Goal: Communication & Community: Participate in discussion

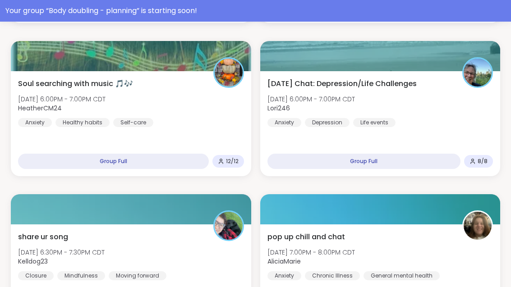
click at [325, 9] on div "Your group “ Body doubling - planning ” is starting soon!" at bounding box center [255, 10] width 500 height 11
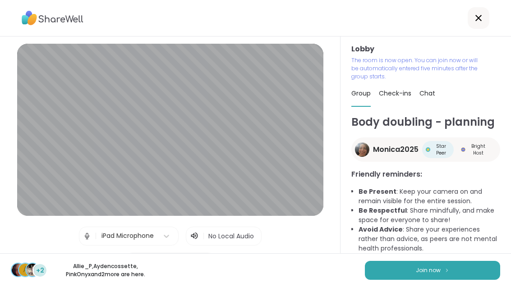
click at [448, 272] on img at bounding box center [446, 270] width 5 height 5
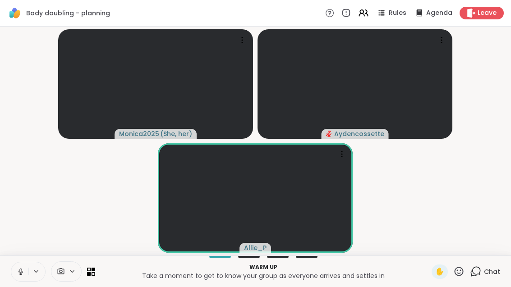
click at [39, 275] on icon at bounding box center [35, 272] width 7 height 8
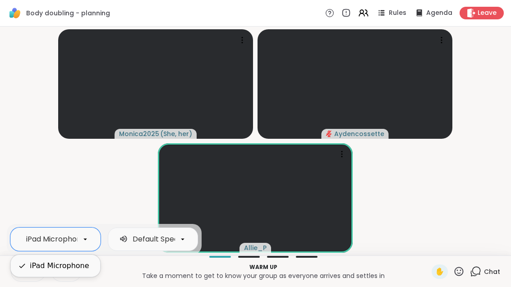
click at [96, 184] on video-player-container "Monica2025 ( She, her ) Aydencossette Allie_P" at bounding box center [255, 141] width 500 height 222
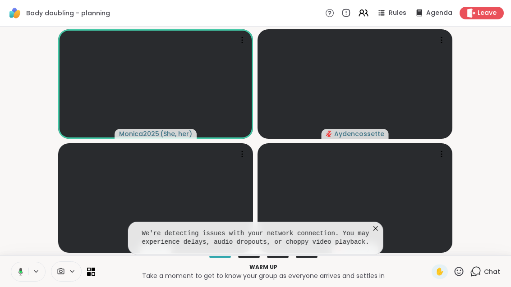
click at [383, 216] on video at bounding box center [354, 198] width 195 height 110
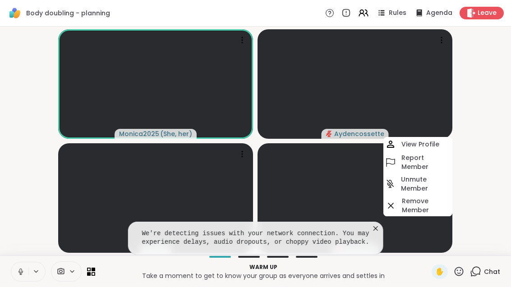
click at [379, 224] on icon at bounding box center [375, 228] width 9 height 9
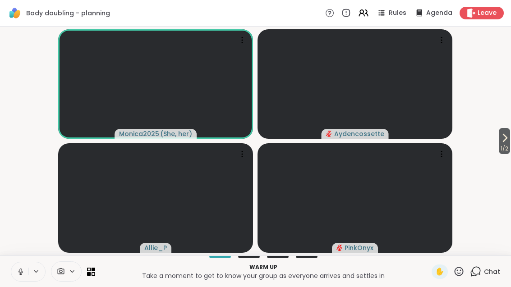
click at [509, 138] on button "1 / 2" at bounding box center [504, 141] width 11 height 26
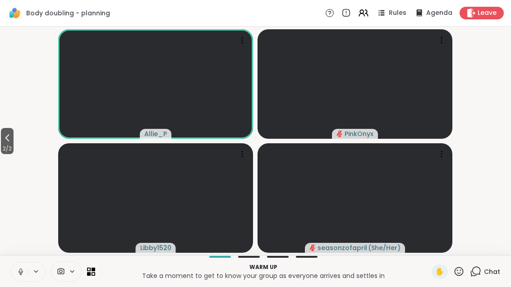
click at [2, 146] on span "2 / 2" at bounding box center [7, 148] width 13 height 11
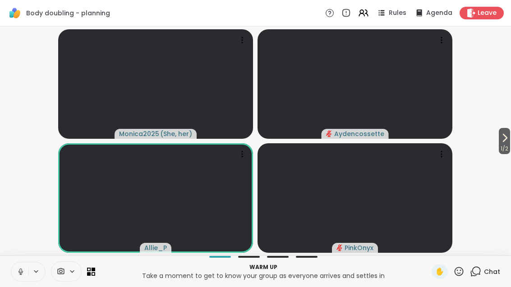
click at [508, 150] on span "1 / 2" at bounding box center [504, 148] width 11 height 11
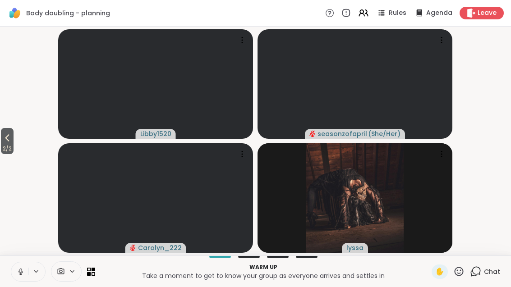
click at [2, 146] on span "2 / 2" at bounding box center [7, 148] width 13 height 11
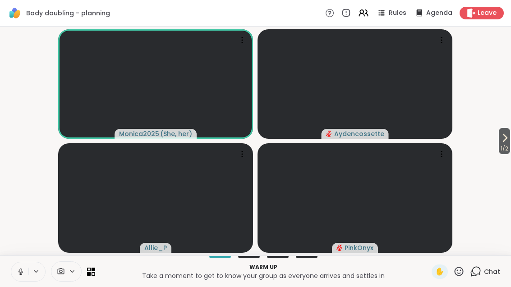
click at [509, 142] on button "1 / 2" at bounding box center [504, 141] width 11 height 26
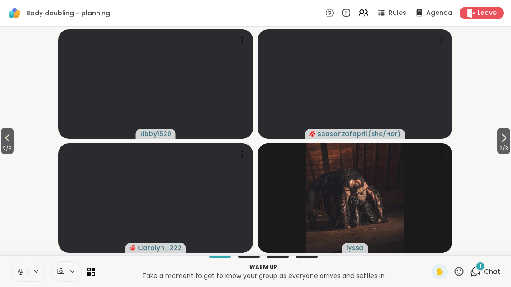
click at [480, 276] on icon at bounding box center [475, 271] width 11 height 11
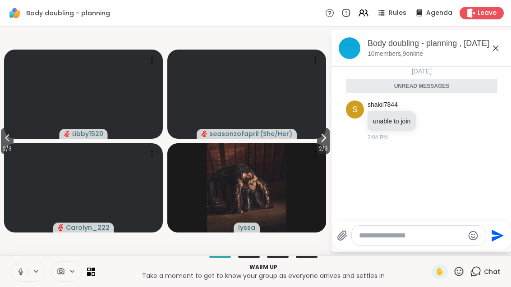
click at [492, 45] on icon at bounding box center [495, 48] width 11 height 11
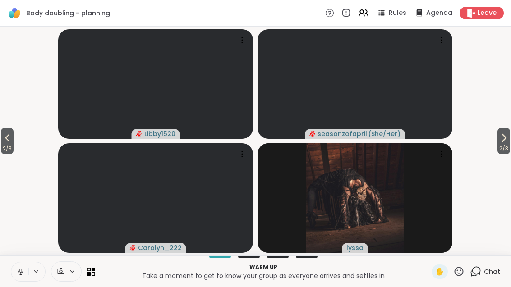
click at [14, 136] on button "2 / 3" at bounding box center [7, 141] width 13 height 26
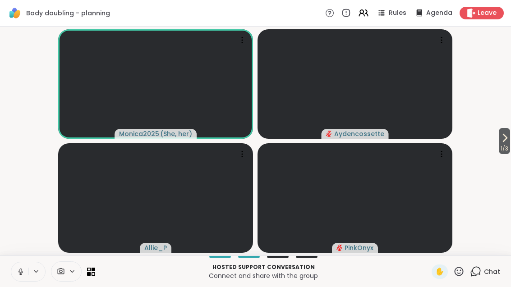
click at [366, 12] on icon at bounding box center [363, 13] width 11 height 11
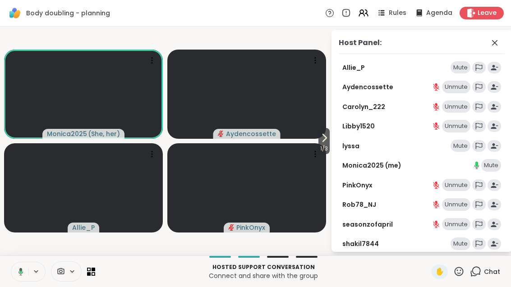
click at [459, 64] on div "Mute" at bounding box center [460, 67] width 20 height 13
click at [457, 67] on div "Unmute" at bounding box center [456, 67] width 28 height 13
click at [491, 42] on icon at bounding box center [494, 42] width 11 height 11
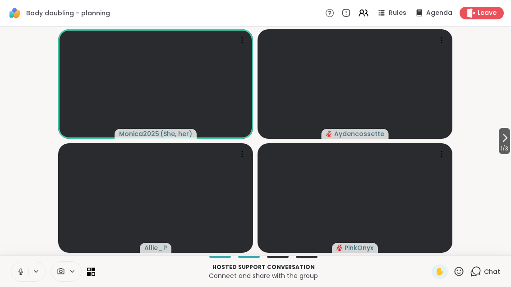
click at [368, 12] on icon at bounding box center [366, 13] width 3 height 6
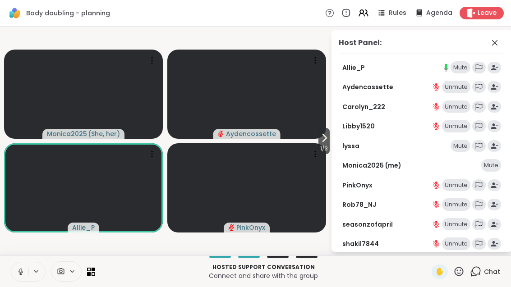
click at [461, 61] on div "Mute" at bounding box center [460, 67] width 20 height 13
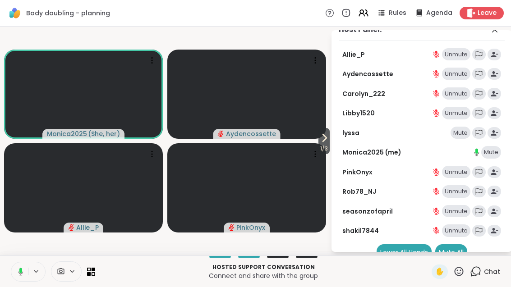
scroll to position [13, 0]
click at [319, 147] on span "1 / 3" at bounding box center [323, 148] width 11 height 11
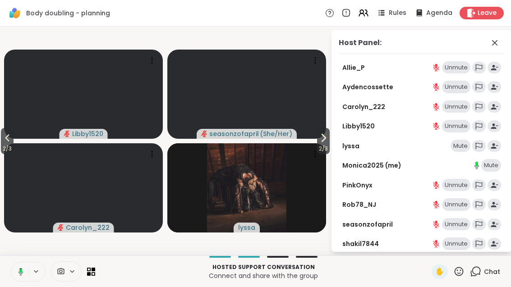
scroll to position [0, 0]
click at [500, 39] on span at bounding box center [495, 42] width 13 height 11
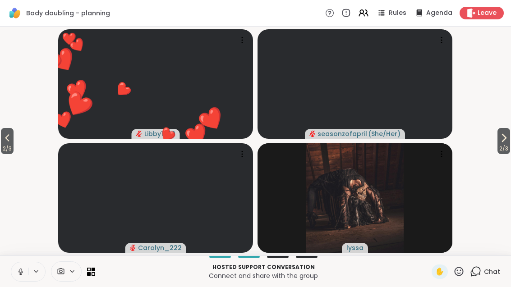
click at [4, 143] on span "2 / 3" at bounding box center [7, 148] width 13 height 11
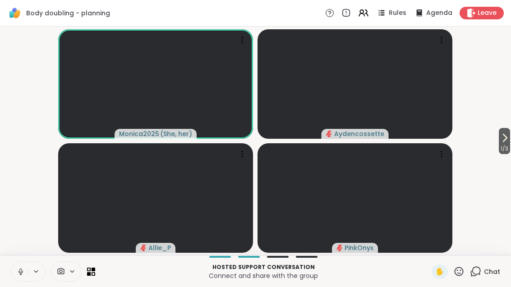
click at [509, 142] on button "1 / 3" at bounding box center [504, 141] width 11 height 26
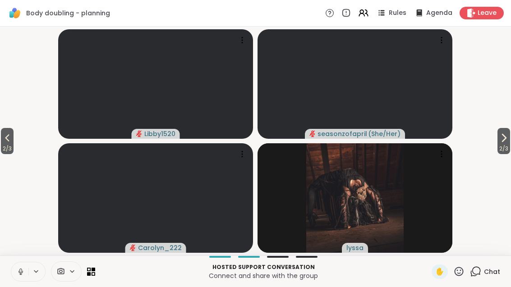
click at [508, 142] on button "2 / 3" at bounding box center [503, 141] width 13 height 26
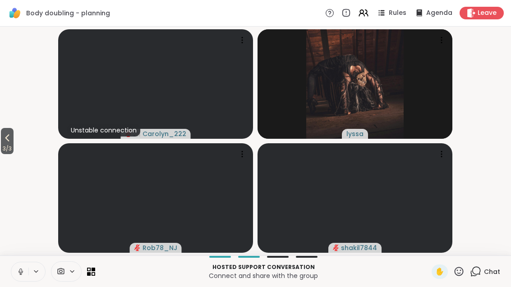
click at [9, 145] on span "3 / 3" at bounding box center [7, 148] width 13 height 11
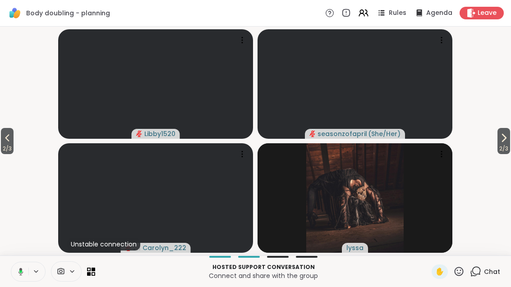
click at [5, 142] on icon at bounding box center [7, 138] width 11 height 11
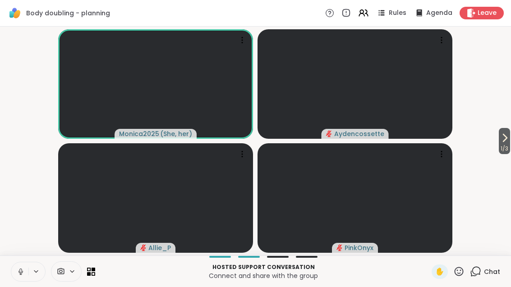
click at [369, 14] on icon at bounding box center [363, 13] width 11 height 11
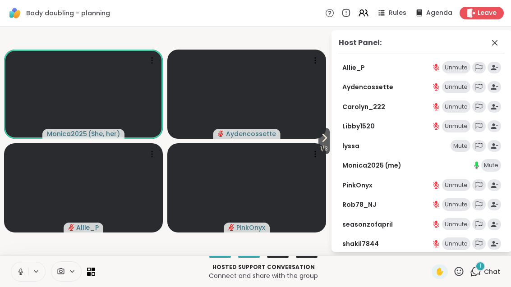
click at [501, 42] on span at bounding box center [495, 42] width 13 height 11
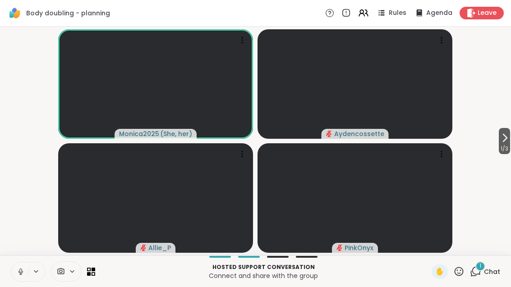
click at [399, 13] on span "Rules" at bounding box center [398, 13] width 18 height 9
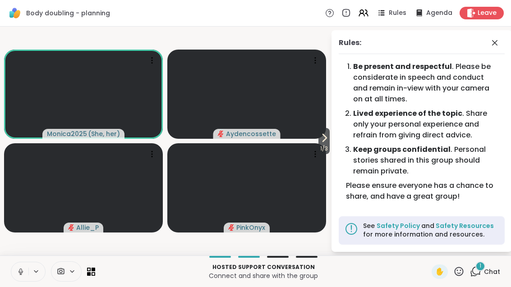
click at [493, 45] on icon at bounding box center [494, 42] width 11 height 11
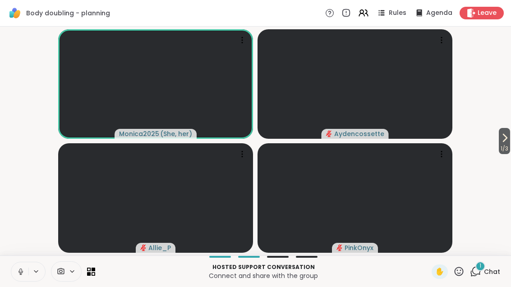
click at [507, 138] on icon at bounding box center [504, 138] width 11 height 11
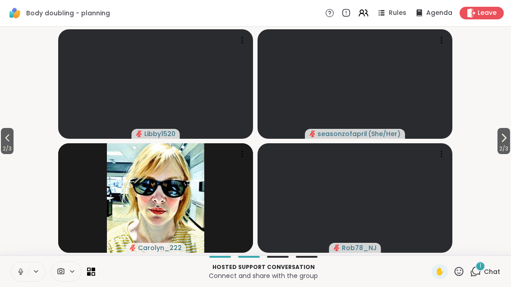
click at [506, 142] on icon at bounding box center [503, 138] width 11 height 11
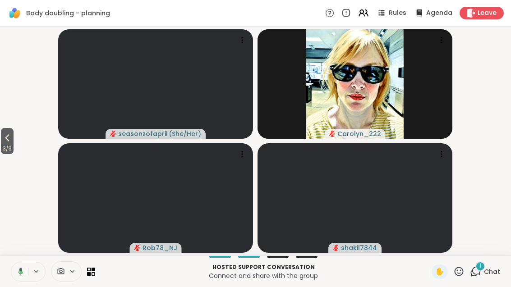
click at [2, 146] on span "3 / 3" at bounding box center [7, 148] width 13 height 11
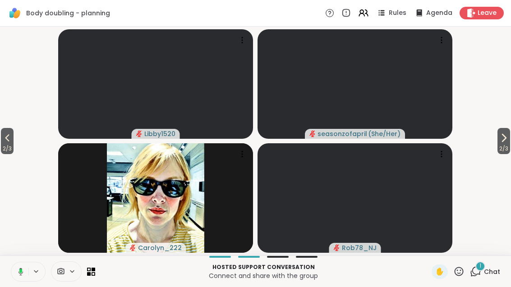
click at [11, 138] on icon at bounding box center [7, 138] width 11 height 11
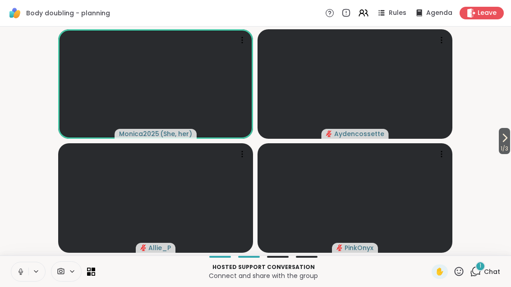
click at [486, 262] on div "Hosted support conversation Connect and share with the group ✋ 1 Chat" at bounding box center [255, 272] width 511 height 32
click at [485, 276] on span "Chat" at bounding box center [492, 271] width 16 height 9
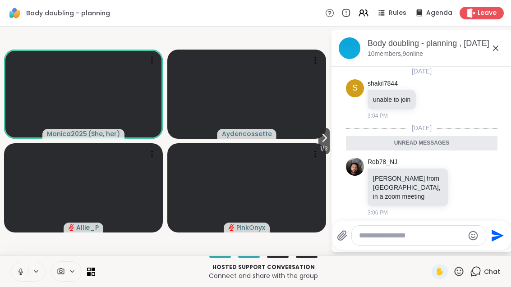
click at [498, 49] on icon at bounding box center [495, 48] width 11 height 11
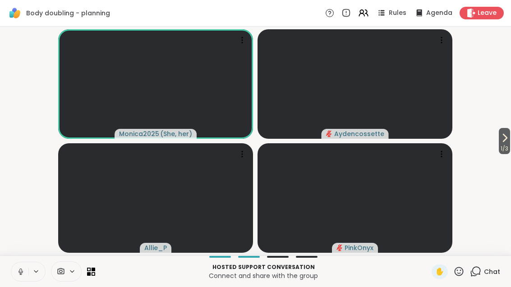
click at [509, 136] on button "1 / 3" at bounding box center [504, 141] width 11 height 26
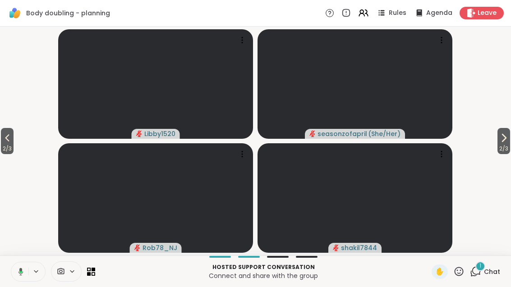
click at [497, 150] on span "2 / 3" at bounding box center [503, 148] width 13 height 11
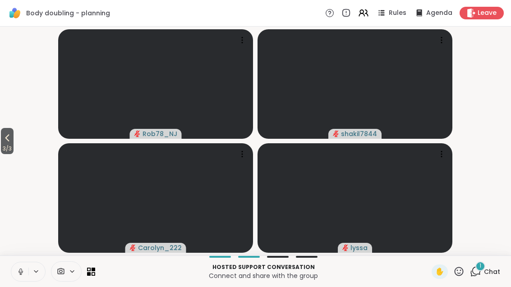
click at [482, 277] on div "1 Chat" at bounding box center [485, 272] width 30 height 14
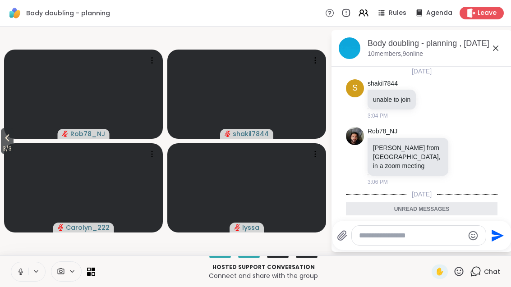
scroll to position [61, 0]
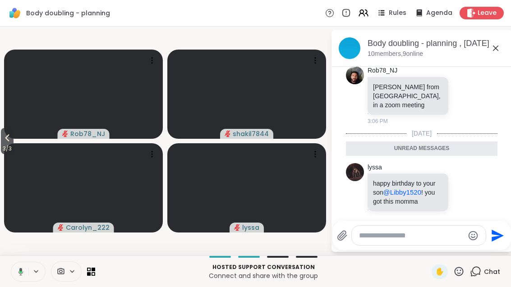
click at [495, 51] on icon at bounding box center [495, 48] width 11 height 11
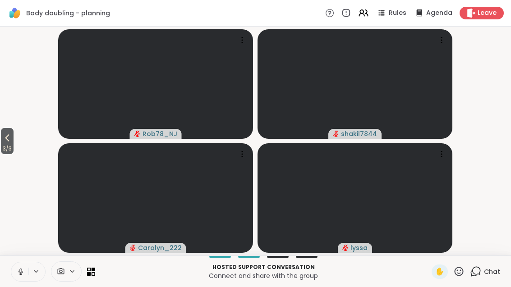
click at [476, 275] on icon at bounding box center [475, 271] width 11 height 11
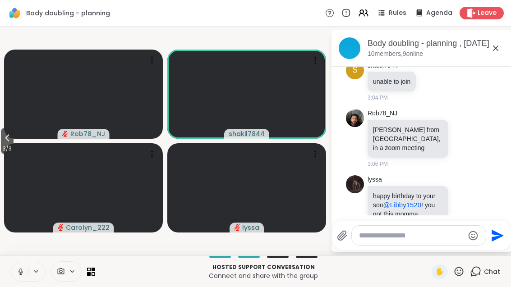
scroll to position [31, 0]
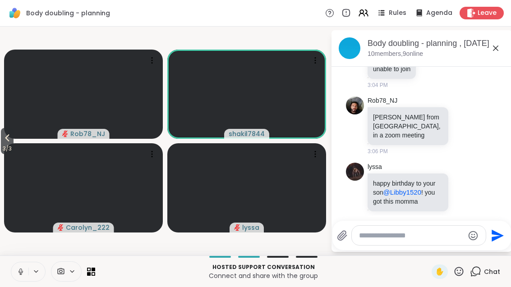
click at [492, 50] on icon at bounding box center [495, 48] width 11 height 11
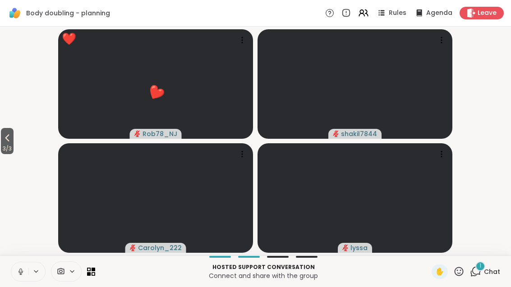
click at [5, 136] on icon at bounding box center [7, 138] width 11 height 11
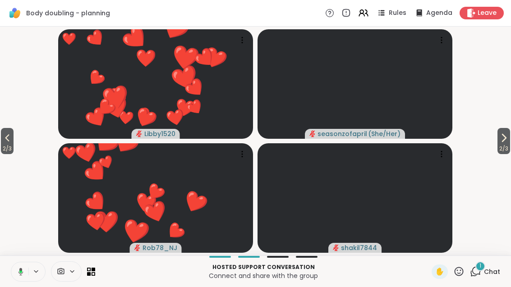
click at [481, 275] on icon at bounding box center [475, 271] width 11 height 11
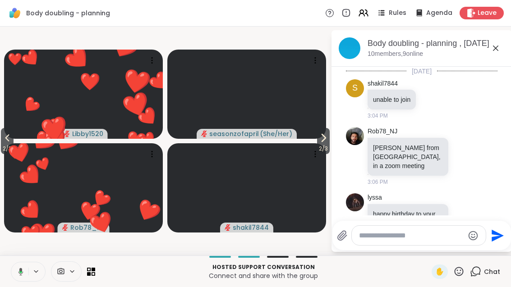
scroll to position [118, 0]
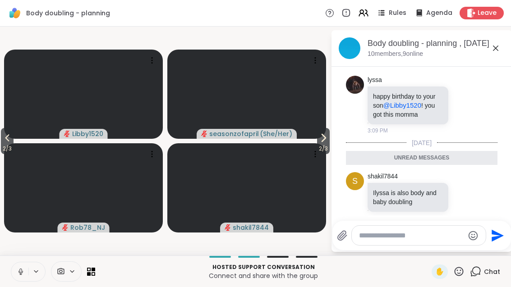
click at [493, 56] on div "Body doubling - planning , [DATE] members, 9 online" at bounding box center [435, 48] width 137 height 20
click at [488, 53] on div "Body doubling - planning , [DATE] members, 9 online" at bounding box center [435, 48] width 137 height 20
click at [322, 141] on icon at bounding box center [323, 138] width 11 height 11
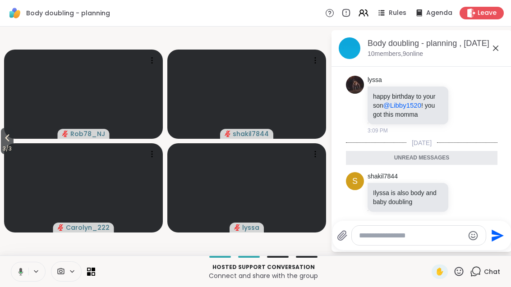
click at [495, 51] on icon at bounding box center [495, 48] width 11 height 11
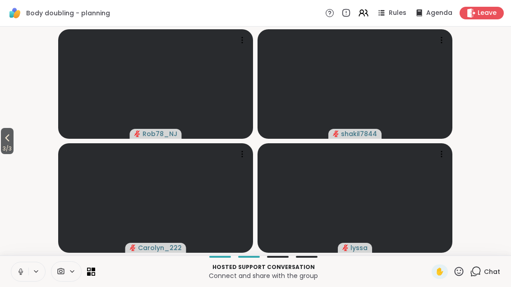
click at [2, 147] on span "3 / 3" at bounding box center [7, 148] width 13 height 11
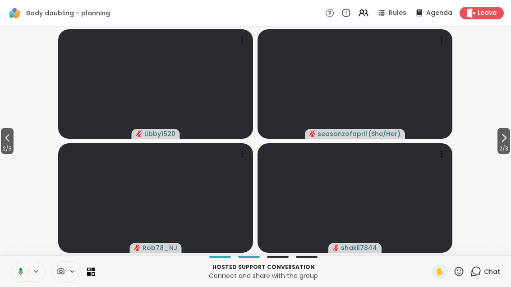
click at [2, 136] on button "2 / 3" at bounding box center [7, 141] width 13 height 26
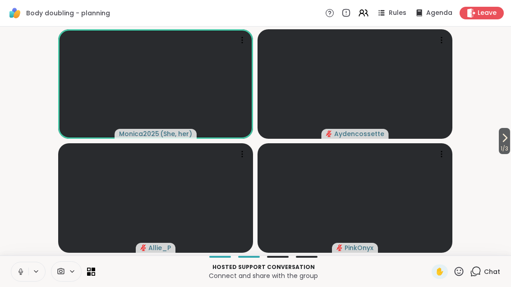
click at [506, 152] on span "1 / 3" at bounding box center [504, 148] width 11 height 11
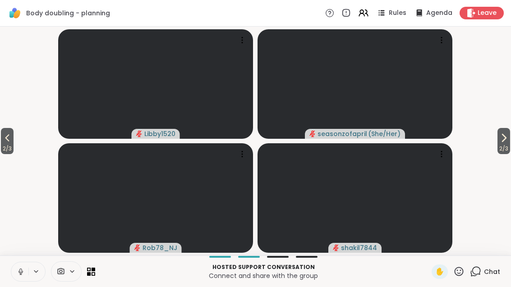
click at [503, 145] on span "2 / 3" at bounding box center [503, 148] width 13 height 11
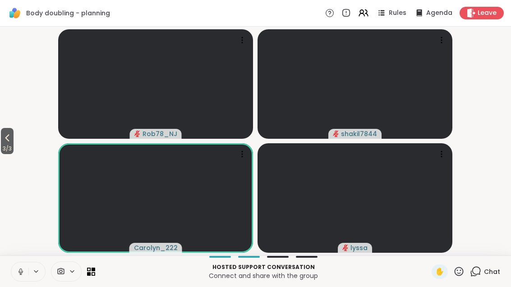
click at [2, 147] on span "3 / 3" at bounding box center [7, 148] width 13 height 11
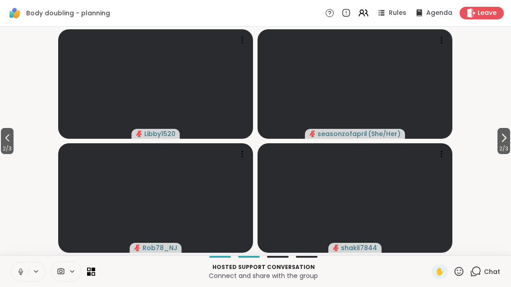
click at [1, 142] on button "2 / 3" at bounding box center [7, 141] width 13 height 26
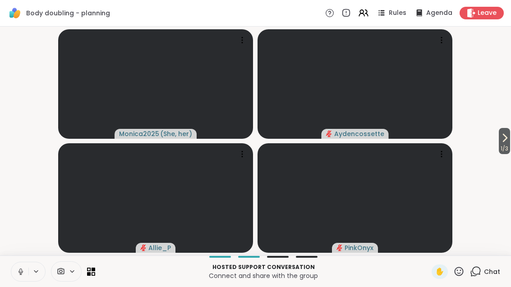
click at [509, 128] on div "1 / 3 Monica2025 ( She, her ) Aydencossette Allie_P PinkOnyx" at bounding box center [255, 141] width 511 height 229
click at [503, 147] on span "1 / 3" at bounding box center [504, 148] width 11 height 11
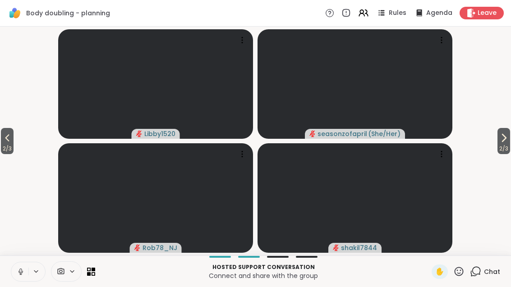
click at [509, 144] on span "2 / 3" at bounding box center [503, 148] width 13 height 11
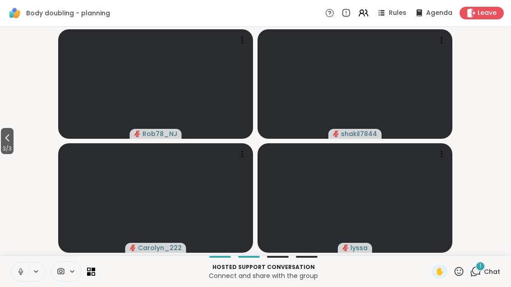
click at [3, 137] on button "3 / 3" at bounding box center [7, 141] width 13 height 26
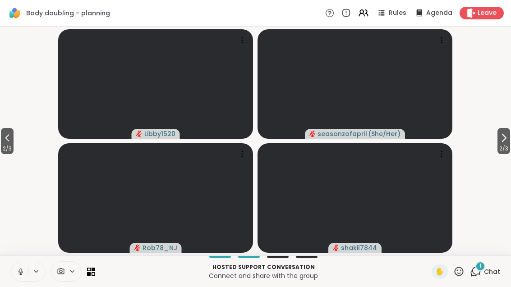
click at [13, 140] on icon at bounding box center [7, 138] width 11 height 11
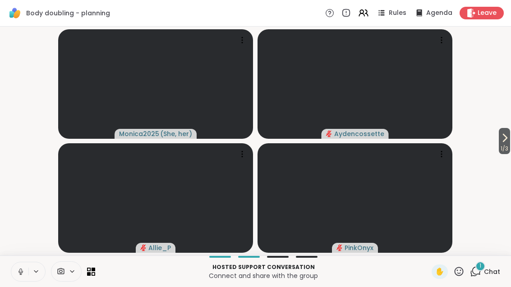
click at [93, 272] on icon at bounding box center [91, 272] width 8 height 8
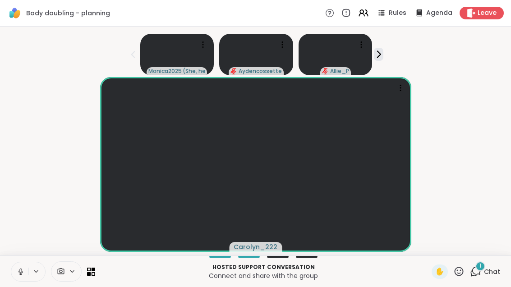
scroll to position [7, 0]
click at [489, 271] on span "Chat" at bounding box center [492, 271] width 16 height 9
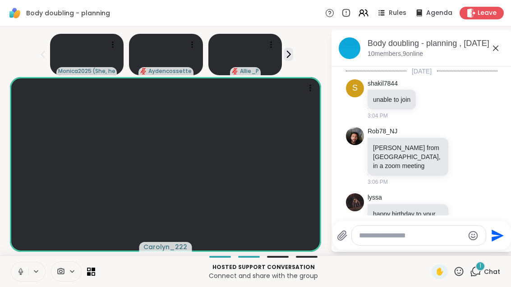
scroll to position [165, 0]
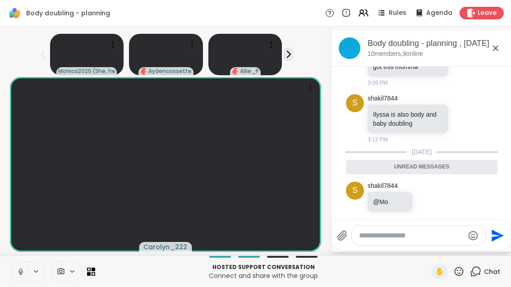
click at [501, 43] on div "Body doubling - planning , [DATE] members, 9 online" at bounding box center [435, 48] width 137 height 20
click at [501, 50] on div "Body doubling - planning , [DATE] members, 9 online" at bounding box center [435, 48] width 137 height 20
click at [501, 43] on icon at bounding box center [495, 48] width 11 height 11
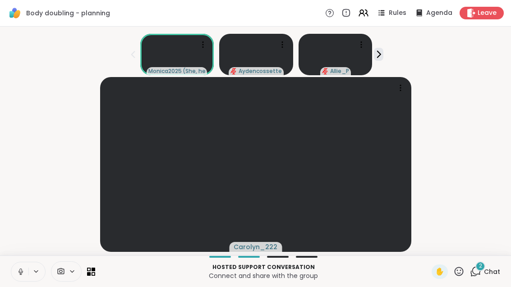
click at [478, 264] on div "2" at bounding box center [480, 267] width 10 height 10
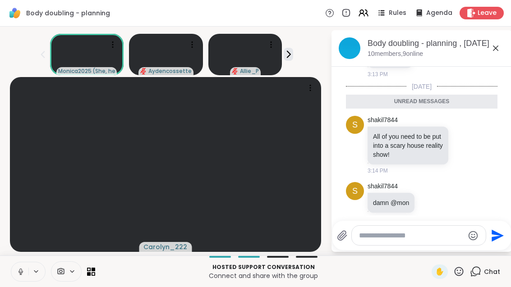
scroll to position [306, 0]
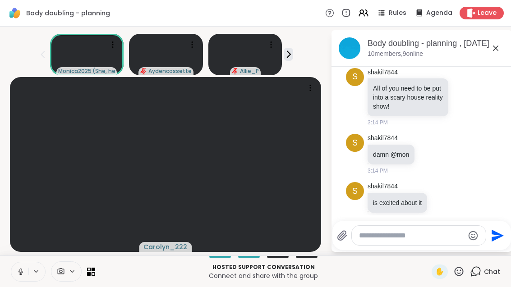
click at [501, 43] on icon at bounding box center [495, 48] width 11 height 11
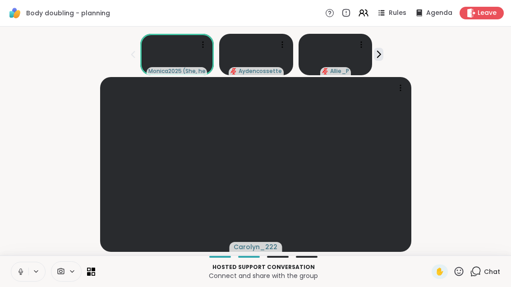
click at [88, 275] on icon at bounding box center [89, 274] width 4 height 4
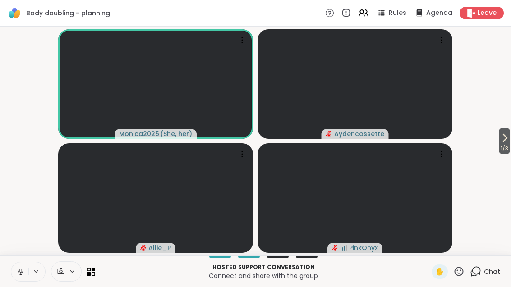
click at [499, 139] on button "1 / 3" at bounding box center [504, 141] width 11 height 26
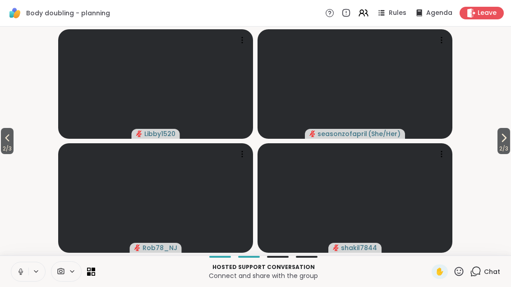
click at [510, 137] on button "2 / 3" at bounding box center [503, 141] width 13 height 26
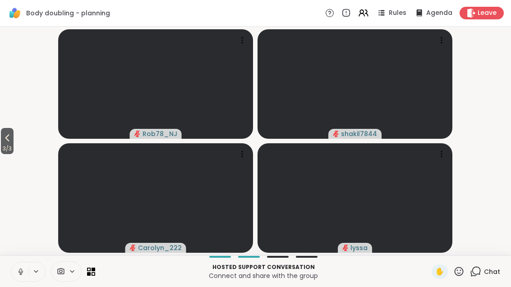
click at [9, 141] on icon at bounding box center [7, 137] width 4 height 7
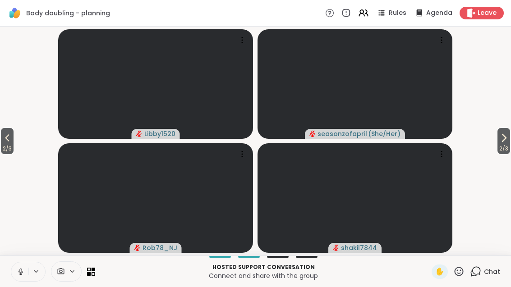
click at [9, 135] on icon at bounding box center [7, 138] width 11 height 11
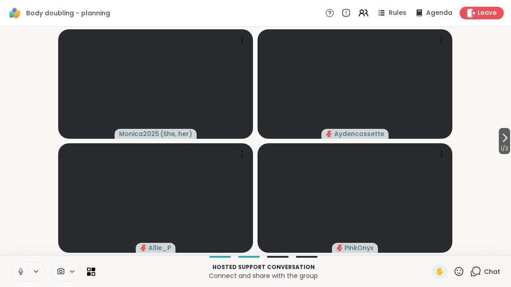
click at [94, 269] on icon at bounding box center [94, 270] width 4 height 4
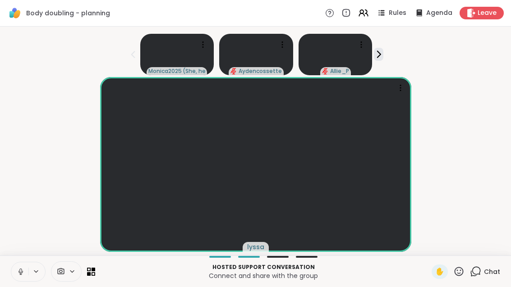
scroll to position [3, 0]
click at [480, 278] on div "1 Chat" at bounding box center [485, 272] width 30 height 14
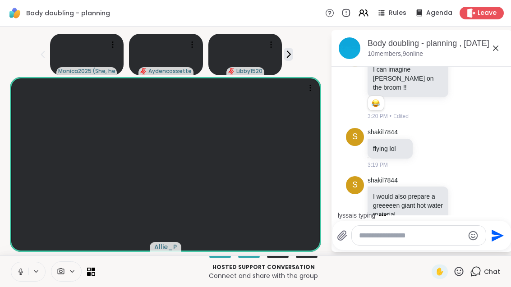
scroll to position [932, 0]
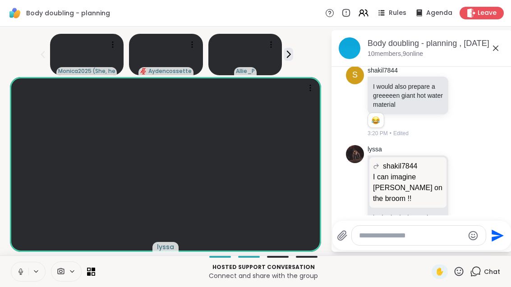
click at [89, 275] on icon at bounding box center [89, 274] width 4 height 4
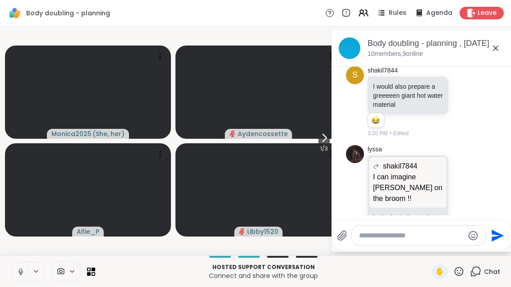
scroll to position [0, 0]
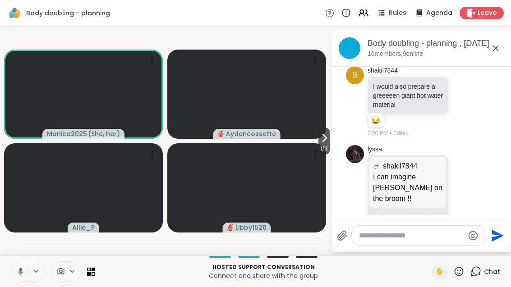
click at [321, 149] on span "1 / 3" at bounding box center [323, 148] width 11 height 11
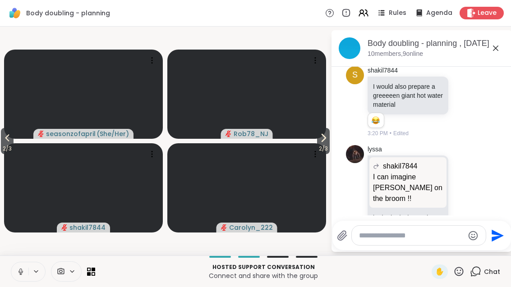
click at [325, 145] on span "2 / 3" at bounding box center [323, 148] width 13 height 11
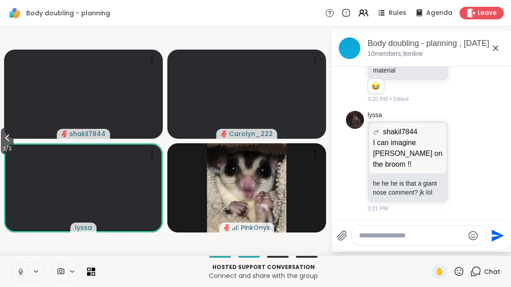
scroll to position [990, 0]
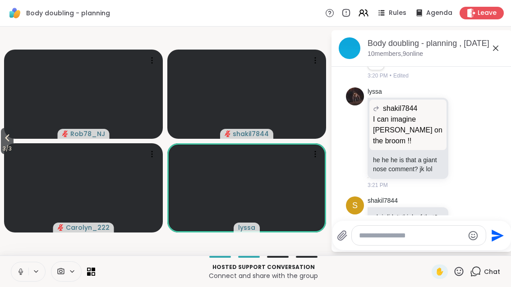
click at [95, 284] on div "Hosted support conversation Connect and share with the group ✋ Chat" at bounding box center [255, 272] width 511 height 32
click at [89, 275] on icon at bounding box center [89, 274] width 4 height 4
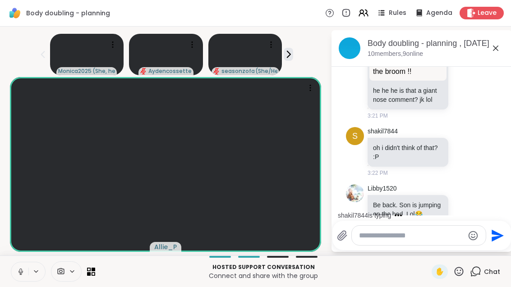
scroll to position [1125, 0]
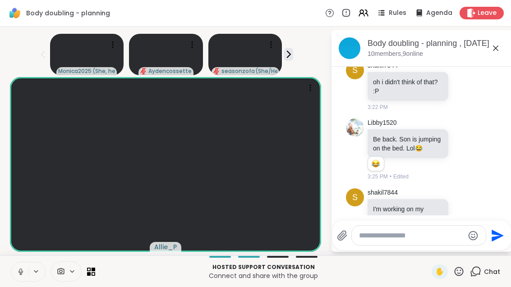
click at [468, 219] on icon at bounding box center [464, 222] width 7 height 7
click at [396, 203] on div "Select Reaction: Heart" at bounding box center [392, 207] width 8 height 8
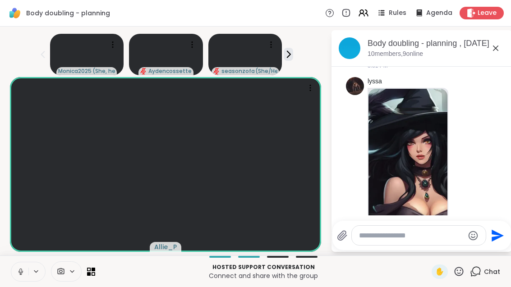
scroll to position [2054, 0]
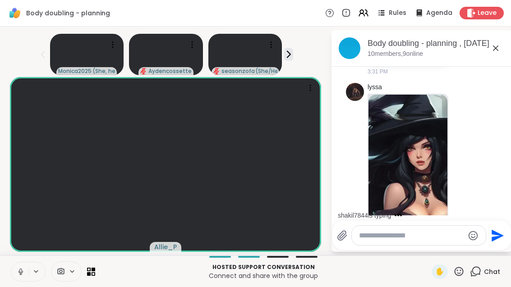
click at [429, 163] on img at bounding box center [407, 202] width 79 height 215
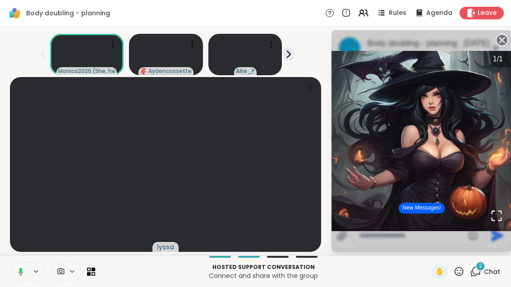
click at [486, 266] on div "2 Chat" at bounding box center [485, 272] width 30 height 14
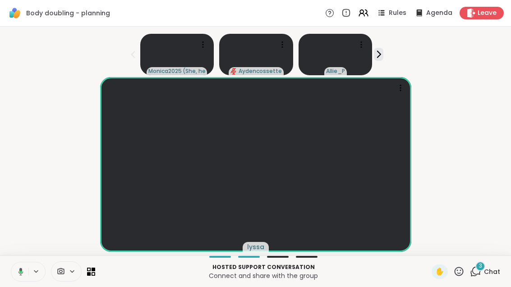
click at [487, 267] on span "Chat" at bounding box center [492, 271] width 16 height 9
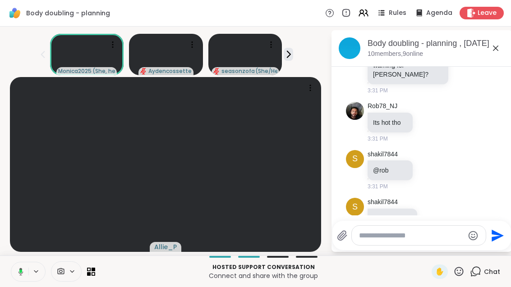
scroll to position [2543, 0]
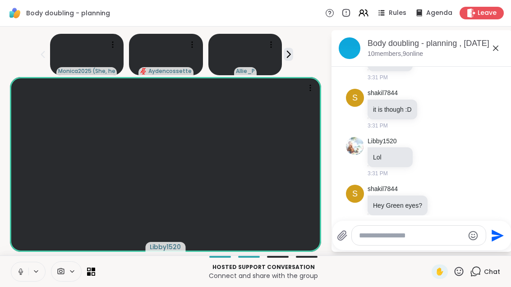
click at [468, 253] on icon at bounding box center [464, 257] width 8 height 9
click at [357, 239] on div "Select Reaction: Joy" at bounding box center [353, 243] width 8 height 8
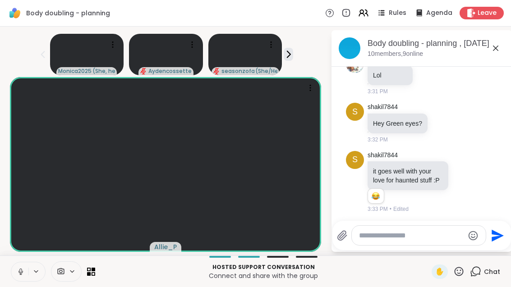
scroll to position [2637, 0]
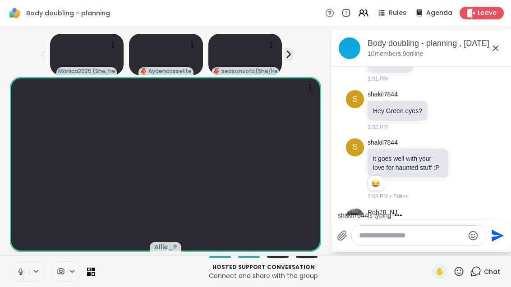
click at [478, 234] on icon at bounding box center [474, 239] width 8 height 11
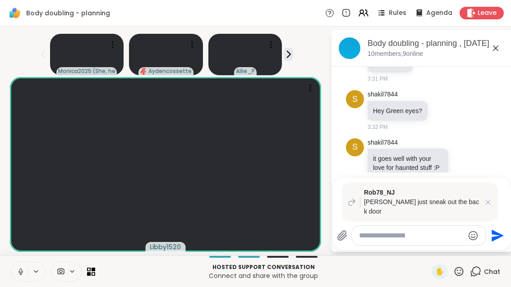
click at [490, 205] on icon at bounding box center [488, 202] width 5 height 5
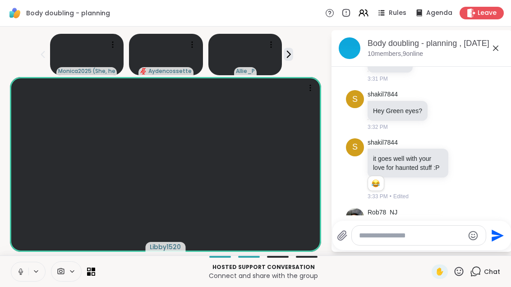
click at [468, 235] on icon at bounding box center [464, 239] width 8 height 9
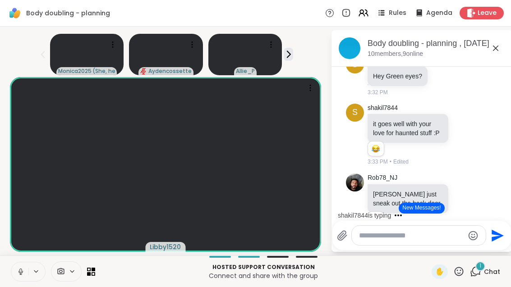
scroll to position [2672, 0]
click at [468, 199] on div at bounding box center [464, 204] width 8 height 11
click at [465, 205] on icon at bounding box center [464, 205] width 3 height 1
click at [362, 181] on button "Select Reaction: Joy" at bounding box center [353, 190] width 18 height 18
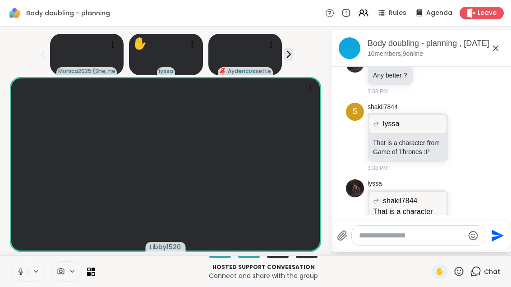
scroll to position [0, 0]
click at [501, 53] on icon at bounding box center [495, 48] width 11 height 11
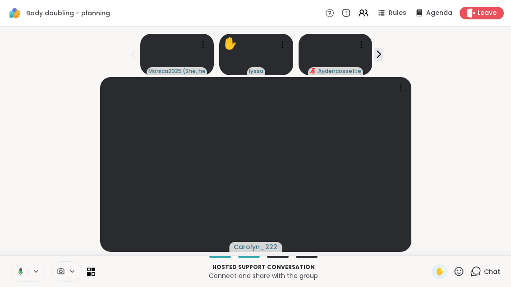
click at [380, 49] on button at bounding box center [378, 54] width 9 height 13
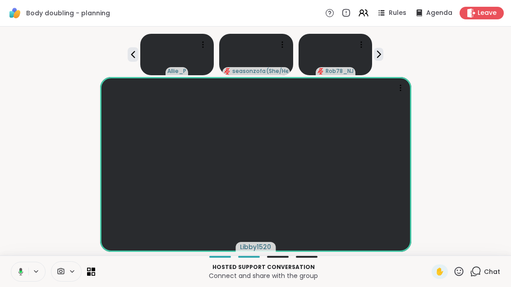
click at [92, 273] on icon at bounding box center [94, 274] width 4 height 4
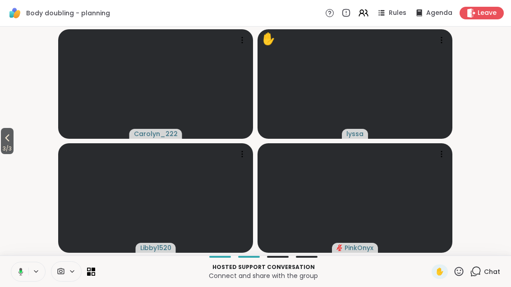
click at [0, 153] on div "3 / 3 Carolyn_222 ✋ lyssa Libby1520 PinkOnyx" at bounding box center [255, 141] width 511 height 229
click at [8, 147] on span "3 / 3" at bounding box center [7, 148] width 13 height 11
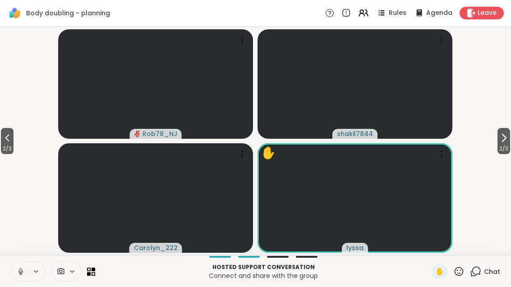
click at [4, 137] on icon at bounding box center [7, 138] width 11 height 11
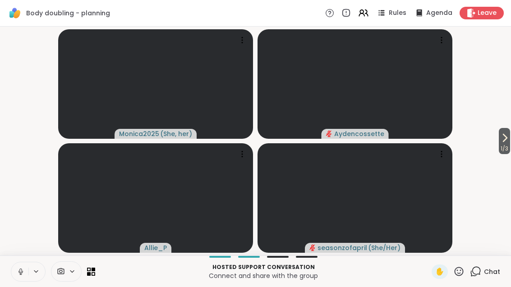
click at [509, 140] on button "1 / 3" at bounding box center [504, 141] width 11 height 26
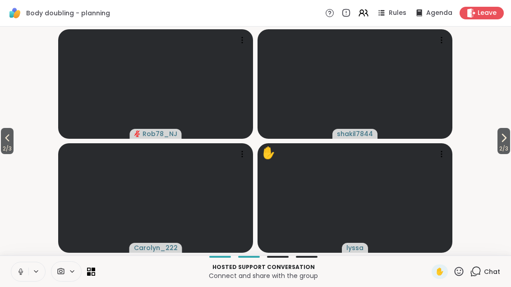
click at [505, 144] on span "2 / 3" at bounding box center [503, 148] width 13 height 11
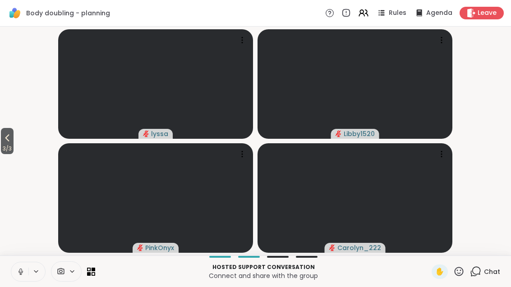
click at [85, 268] on div at bounding box center [53, 272] width 84 height 20
click at [91, 280] on div at bounding box center [53, 272] width 84 height 20
click at [95, 275] on icon at bounding box center [94, 274] width 4 height 4
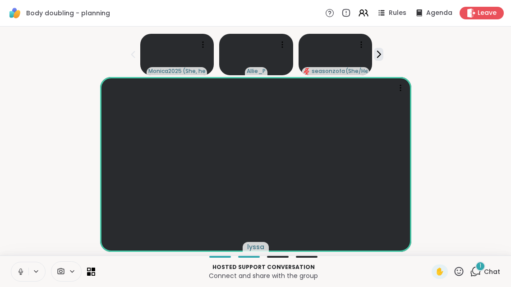
click at [493, 265] on div "1 Chat" at bounding box center [485, 272] width 30 height 14
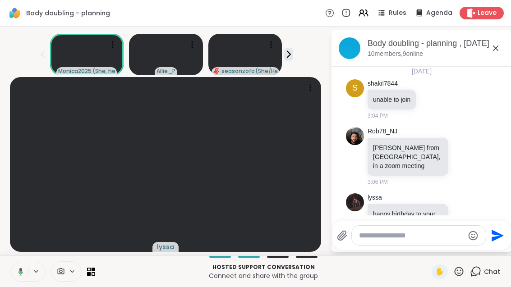
scroll to position [3490, 0]
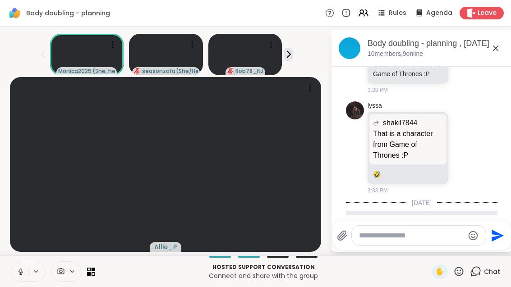
click at [91, 274] on icon at bounding box center [91, 272] width 8 height 8
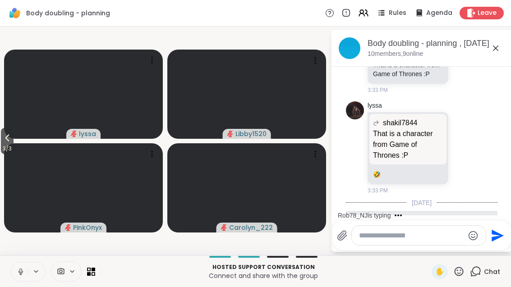
click at [9, 138] on icon at bounding box center [7, 138] width 11 height 11
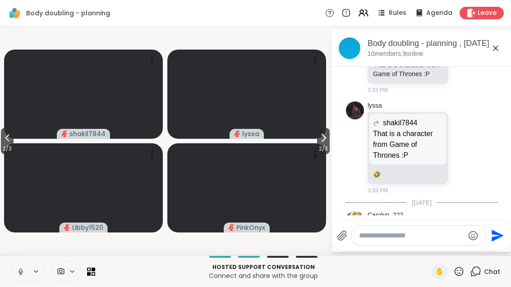
scroll to position [3516, 0]
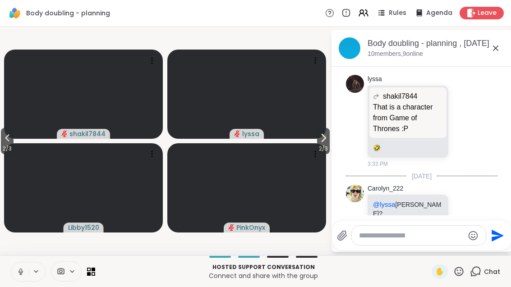
click at [27, 144] on video at bounding box center [83, 187] width 159 height 89
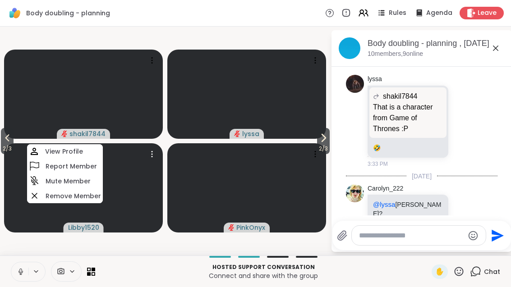
click at [2, 146] on span "2 / 3" at bounding box center [7, 148] width 13 height 11
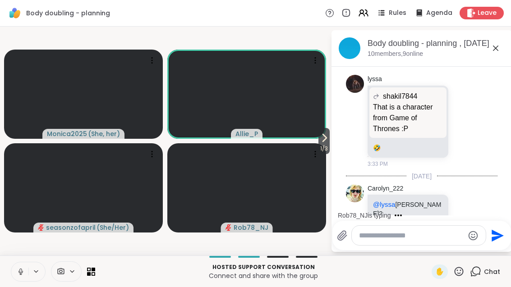
click at [322, 143] on span "1 / 3" at bounding box center [323, 148] width 11 height 11
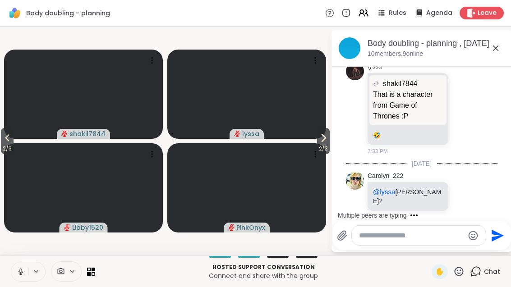
scroll to position [3577, 0]
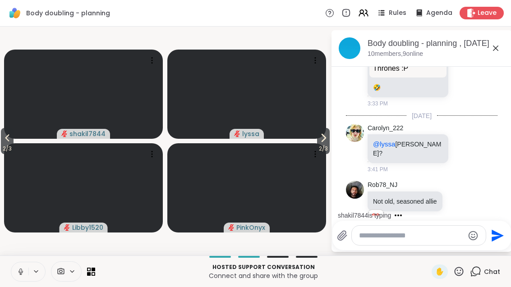
click at [320, 139] on icon at bounding box center [323, 138] width 11 height 11
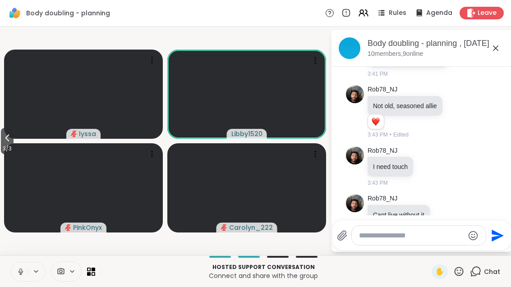
scroll to position [3720, 0]
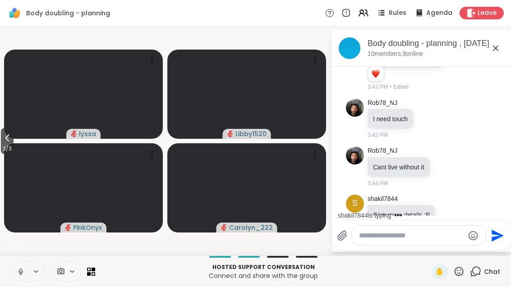
click at [2, 152] on span "3 / 3" at bounding box center [7, 148] width 13 height 11
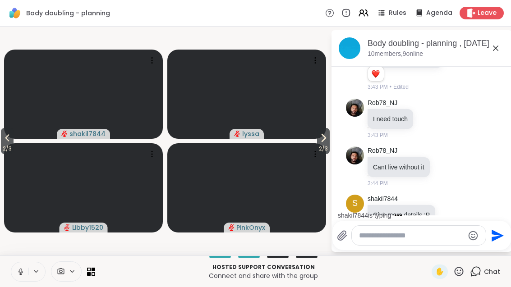
click at [5, 146] on span "2 / 3" at bounding box center [7, 148] width 13 height 11
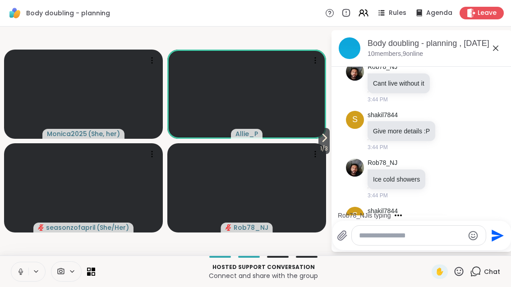
scroll to position [3852, 0]
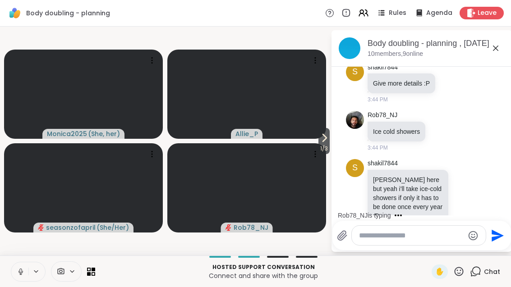
click at [91, 274] on icon at bounding box center [91, 272] width 8 height 8
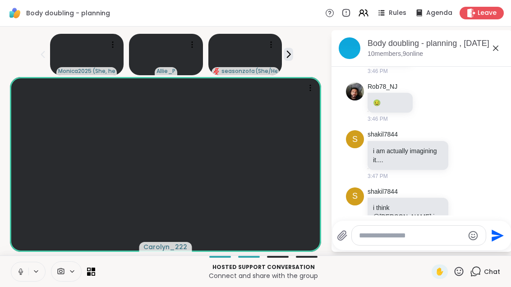
scroll to position [4420, 0]
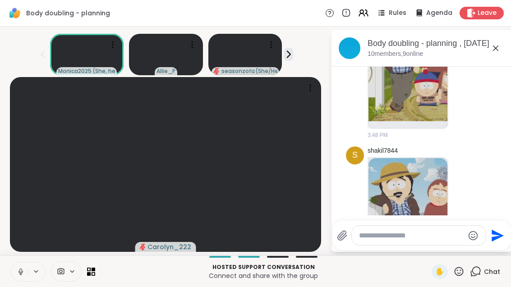
click at [94, 283] on div "Hosted support conversation Connect and share with the group ✋ Chat" at bounding box center [255, 272] width 511 height 32
click at [94, 268] on icon at bounding box center [94, 270] width 4 height 4
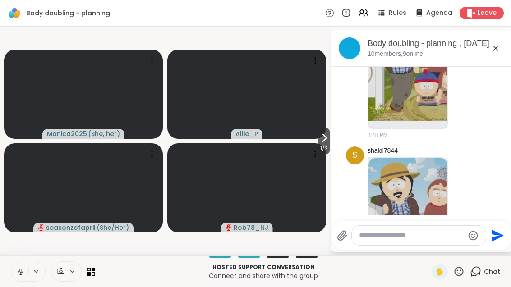
click at [320, 137] on icon at bounding box center [324, 138] width 11 height 11
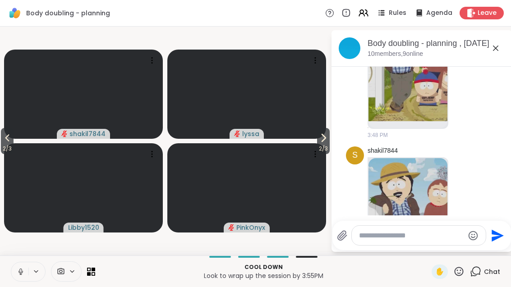
click at [324, 148] on span "2 / 3" at bounding box center [323, 148] width 13 height 11
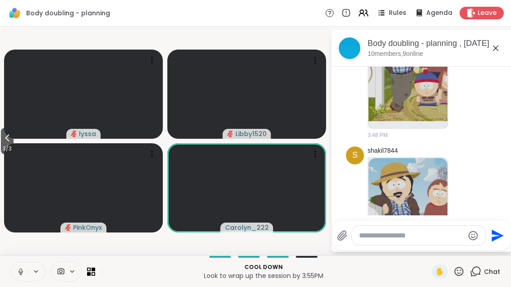
click at [90, 278] on div at bounding box center [53, 272] width 84 height 20
click at [92, 275] on icon at bounding box center [94, 274] width 4 height 4
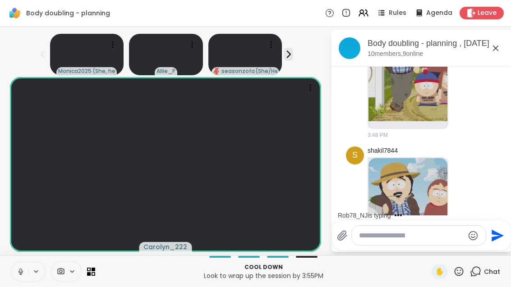
click at [369, 11] on icon at bounding box center [363, 13] width 11 height 11
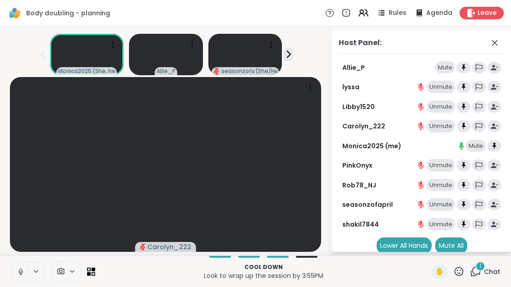
click at [301, 53] on div "Monica2025 ( She, her ) Allie_P seasonzofapril ( She/Her )" at bounding box center [165, 52] width 320 height 45
click at [290, 54] on icon at bounding box center [288, 54] width 3 height 6
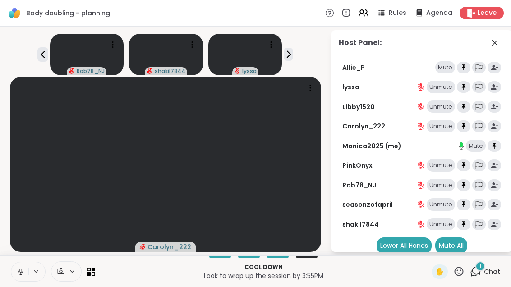
click at [48, 58] on icon at bounding box center [42, 54] width 11 height 11
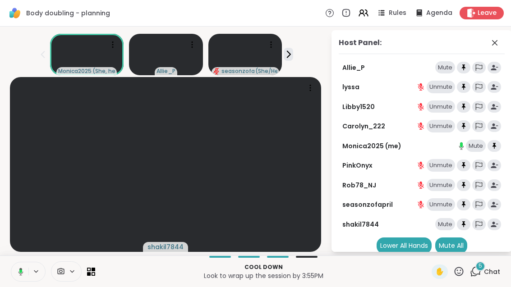
click at [94, 275] on icon at bounding box center [91, 272] width 8 height 8
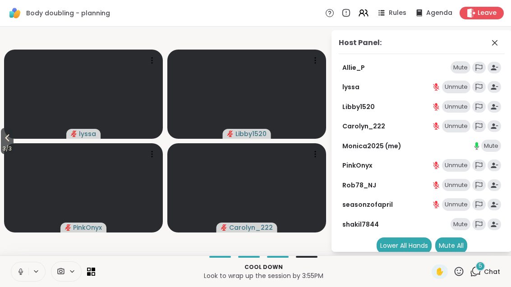
click at [5, 142] on icon at bounding box center [7, 138] width 11 height 11
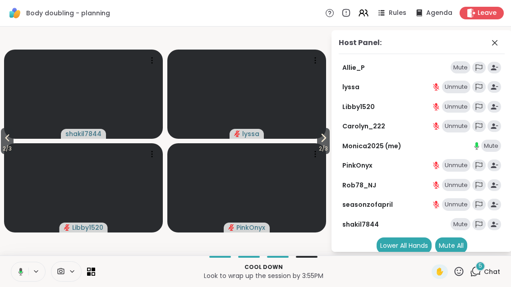
click at [313, 145] on video at bounding box center [246, 187] width 159 height 89
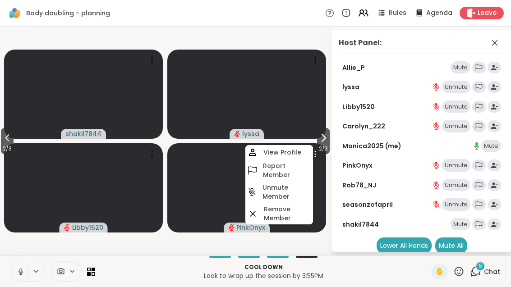
click at [320, 142] on icon at bounding box center [323, 138] width 11 height 11
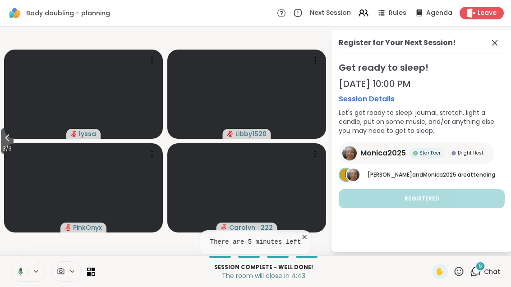
click at [4, 143] on icon at bounding box center [7, 138] width 11 height 11
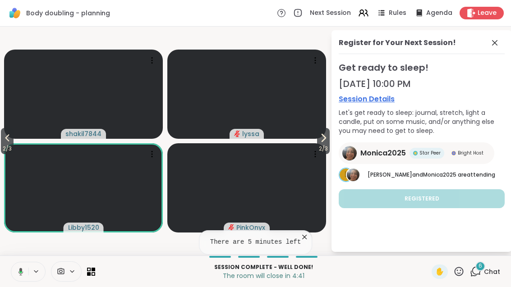
click at [492, 48] on icon at bounding box center [494, 42] width 11 height 11
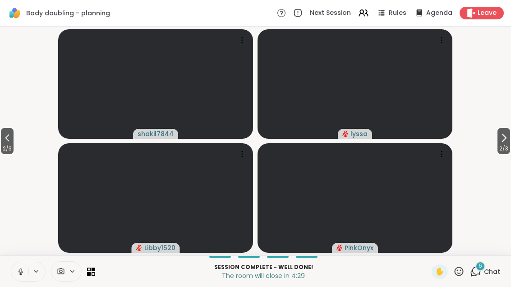
click at [2, 148] on span "2 / 3" at bounding box center [7, 148] width 13 height 11
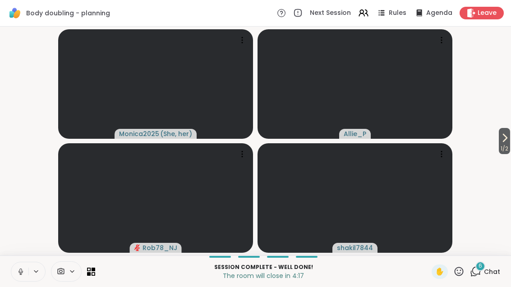
click at [509, 133] on icon at bounding box center [504, 138] width 11 height 11
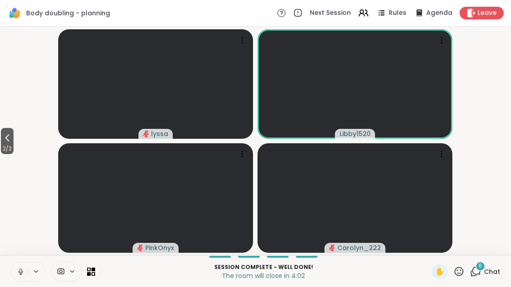
click at [13, 142] on icon at bounding box center [7, 138] width 11 height 11
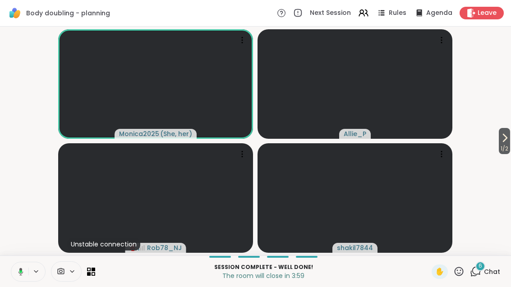
click at [491, 140] on video-player-container "1 / 2 Monica2025 ( She, her ) Allie_P Unstable connection Rob78_NJ shakil7844" at bounding box center [255, 141] width 500 height 222
click at [508, 137] on icon at bounding box center [504, 138] width 11 height 11
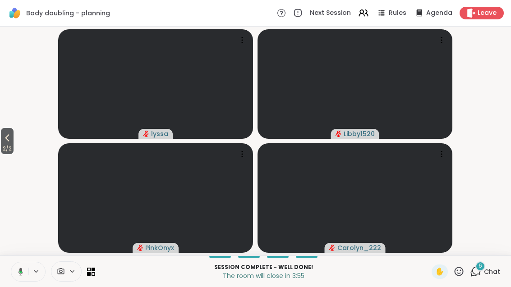
click at [9, 148] on span "2 / 2" at bounding box center [7, 148] width 13 height 11
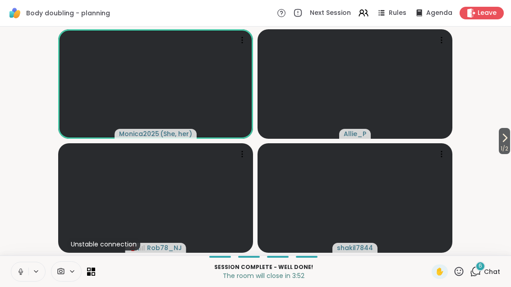
click at [482, 276] on div "6 Chat" at bounding box center [485, 272] width 30 height 14
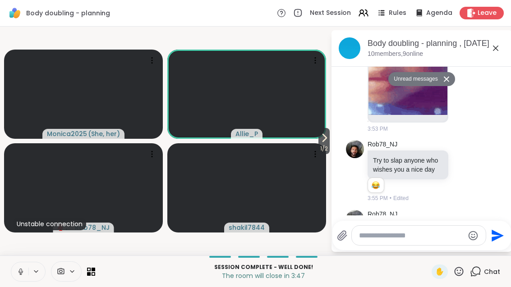
scroll to position [0, 0]
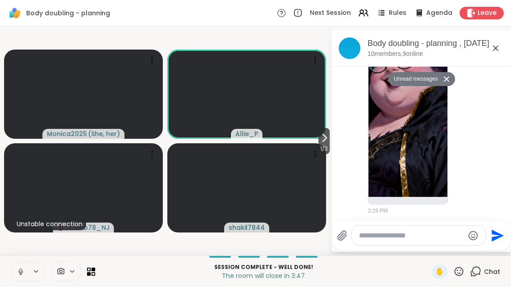
click at [494, 53] on icon at bounding box center [495, 48] width 11 height 11
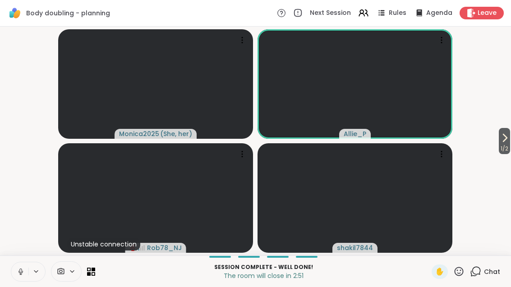
click at [509, 135] on icon at bounding box center [504, 138] width 11 height 11
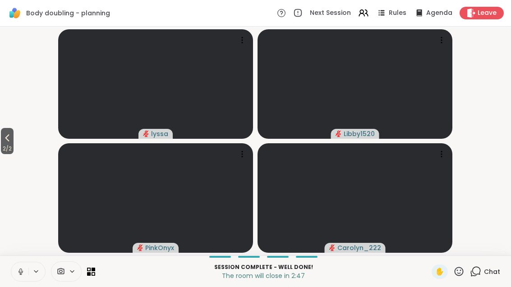
click at [6, 138] on icon at bounding box center [7, 138] width 11 height 11
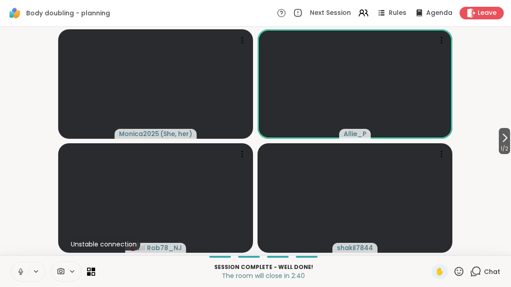
click at [503, 144] on span "1 / 2" at bounding box center [504, 148] width 11 height 11
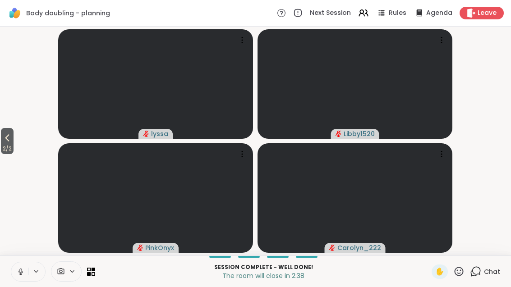
click at [3, 148] on span "2 / 2" at bounding box center [7, 148] width 13 height 11
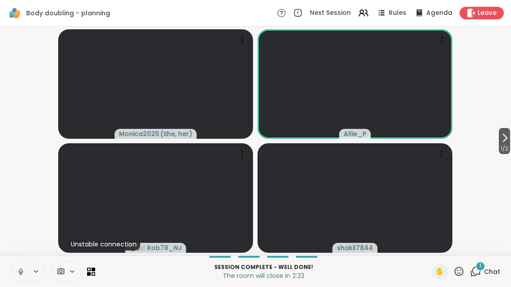
click at [477, 273] on icon at bounding box center [475, 271] width 11 height 11
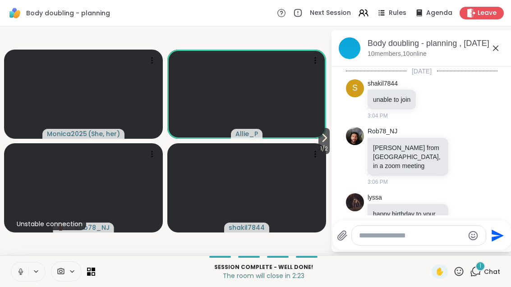
scroll to position [5380, 0]
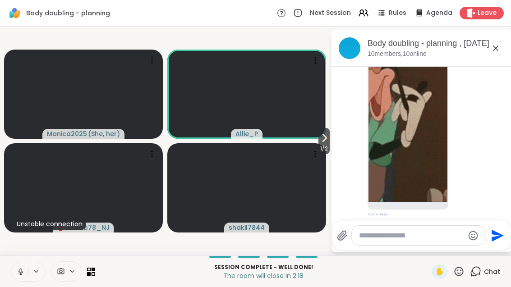
click at [464, 282] on icon at bounding box center [464, 286] width 8 height 9
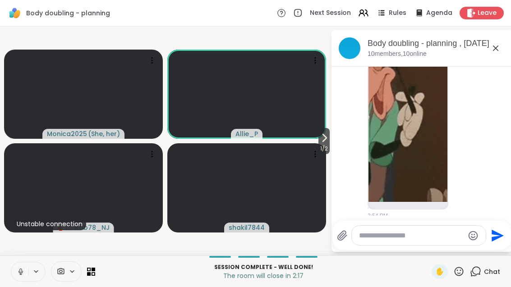
click at [396, 268] on span "Select Reaction: Heart" at bounding box center [392, 272] width 8 height 9
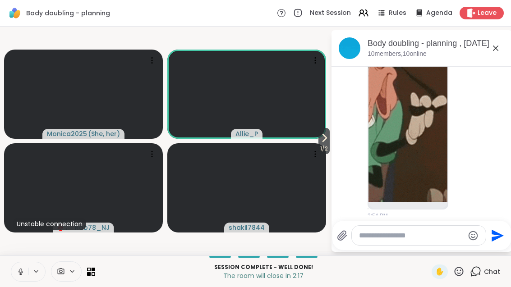
scroll to position [5393, 0]
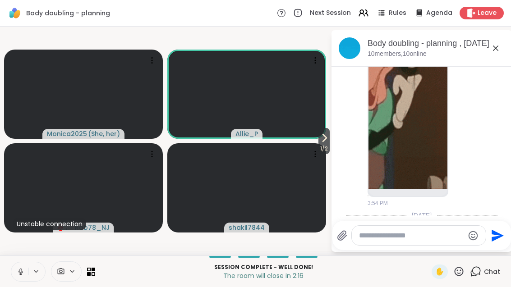
click at [496, 49] on icon at bounding box center [495, 48] width 11 height 11
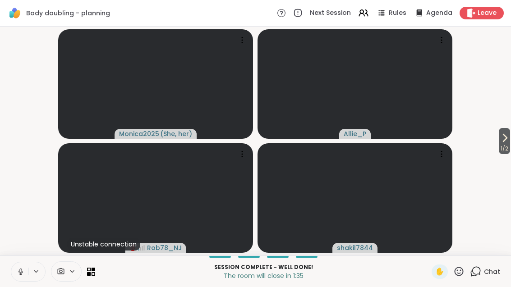
click at [509, 136] on button "1 / 2" at bounding box center [504, 141] width 11 height 26
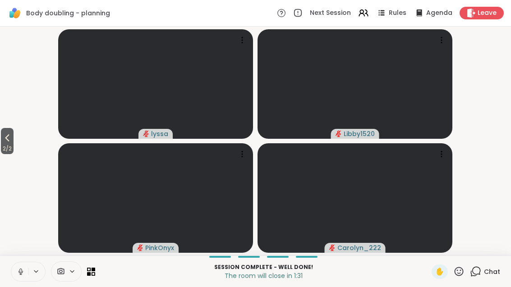
click at [8, 147] on span "2 / 2" at bounding box center [7, 148] width 13 height 11
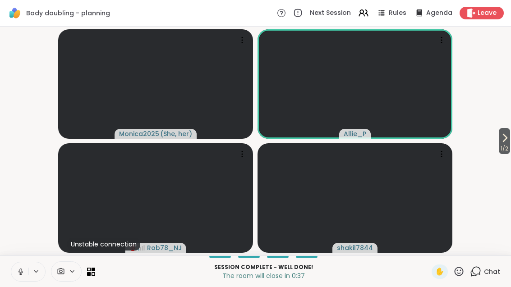
click at [499, 141] on button "1 / 2" at bounding box center [504, 141] width 11 height 26
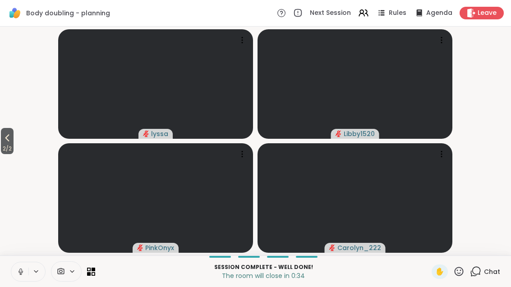
click at [22, 138] on video-player-container "2 / 2 lyssa Libby1520 PinkOnyx Carolyn_222" at bounding box center [255, 141] width 500 height 222
click at [14, 147] on span "2 / 2" at bounding box center [7, 148] width 13 height 11
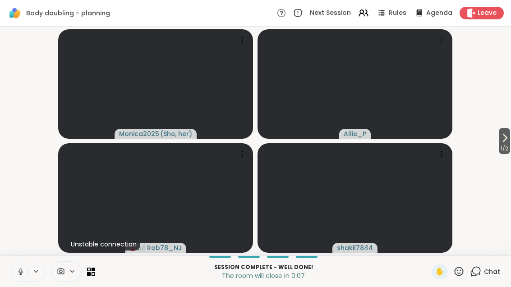
click at [509, 140] on button "1 / 2" at bounding box center [504, 141] width 11 height 26
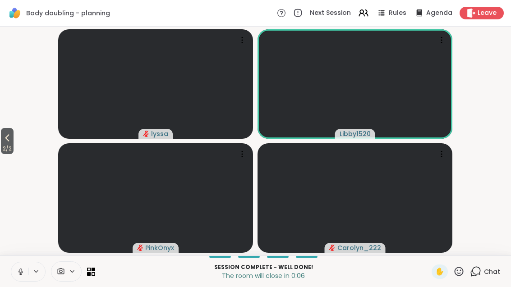
click at [483, 269] on div "Chat" at bounding box center [485, 272] width 30 height 14
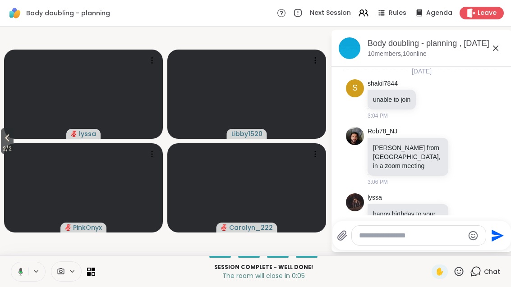
scroll to position [5362, 0]
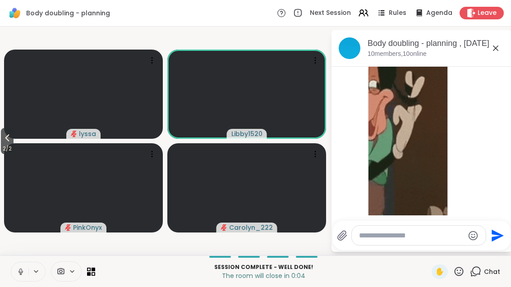
click at [500, 42] on div "Body doubling - planning , [DATE]" at bounding box center [435, 43] width 137 height 11
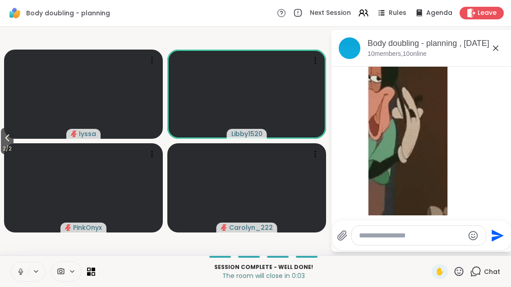
click at [491, 53] on icon at bounding box center [495, 48] width 11 height 11
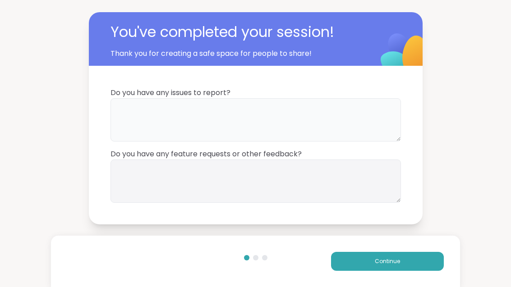
click at [271, 118] on textarea at bounding box center [255, 119] width 290 height 43
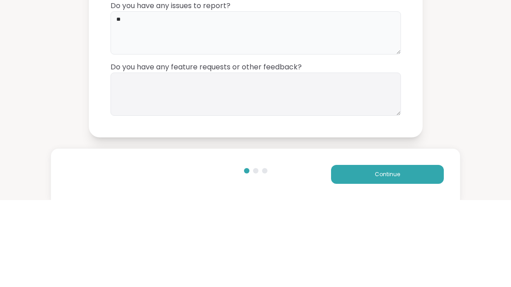
type textarea "**"
click at [244, 160] on textarea at bounding box center [255, 181] width 290 height 43
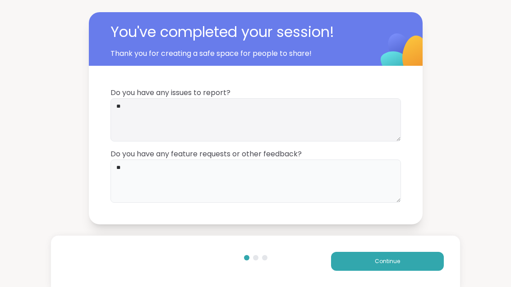
type textarea "**"
click at [418, 264] on button "Continue" at bounding box center [387, 261] width 113 height 19
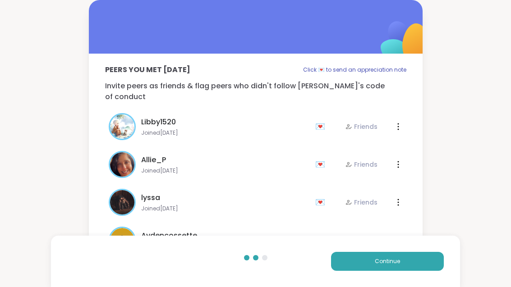
click at [418, 264] on button "Continue" at bounding box center [387, 261] width 113 height 19
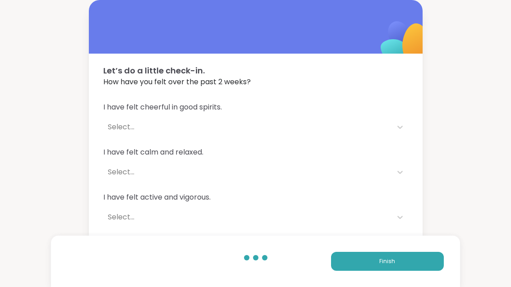
click at [413, 258] on button "Finish" at bounding box center [387, 261] width 113 height 19
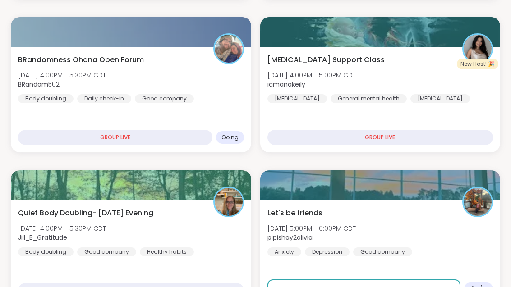
scroll to position [335, 0]
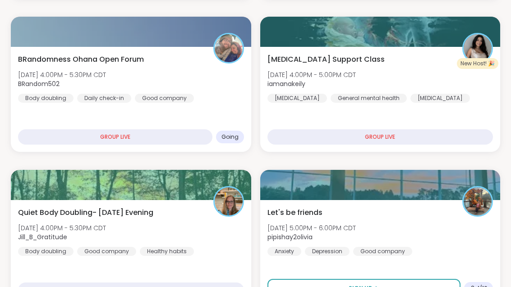
click at [219, 97] on div "BRandomness Ohana Open Forum [DATE] 4:00PM - 5:30PM CDT BRandom502 Body doublin…" at bounding box center [131, 78] width 226 height 49
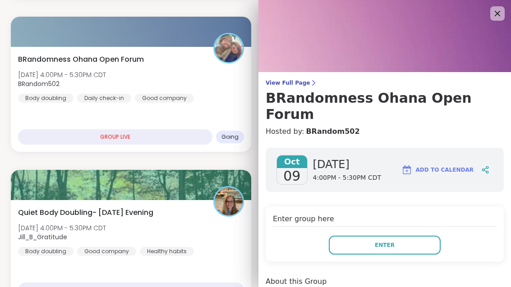
click at [403, 236] on button "Enter" at bounding box center [385, 245] width 112 height 19
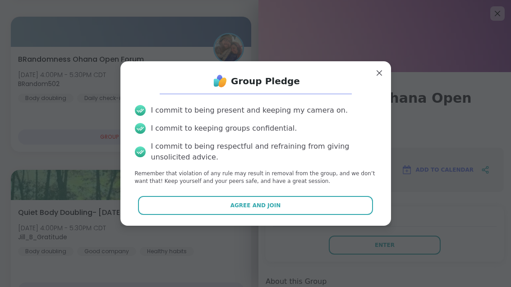
click at [321, 215] on button "Agree and Join" at bounding box center [255, 205] width 235 height 19
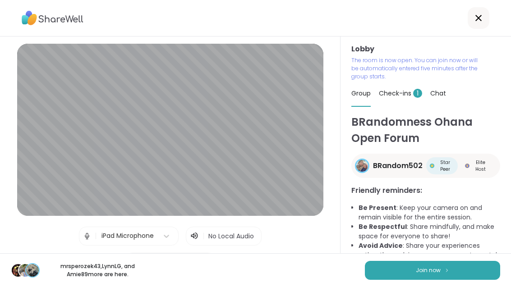
click at [447, 273] on img at bounding box center [446, 270] width 5 height 5
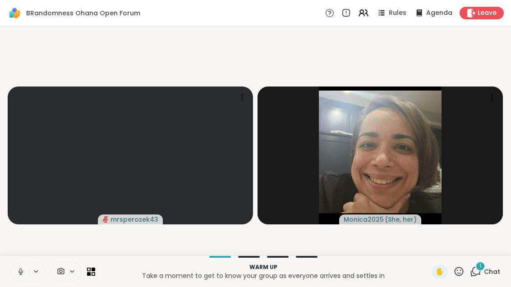
click at [492, 276] on span "Chat" at bounding box center [492, 271] width 16 height 9
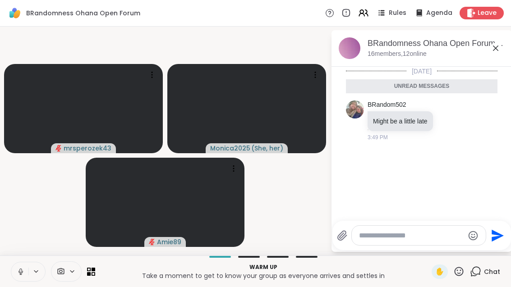
click at [442, 158] on div "[DATE] Unread messages BRandom502 Might be a little late 3:49 PM" at bounding box center [421, 141] width 180 height 149
click at [459, 118] on icon at bounding box center [458, 121] width 6 height 6
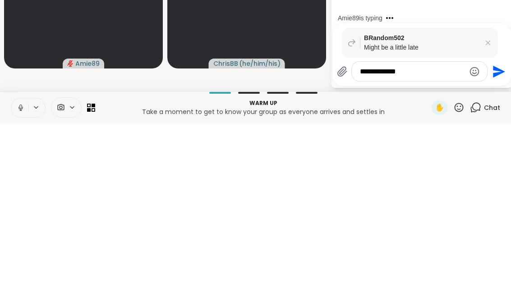
type textarea "**********"
click at [496, 230] on icon "Send" at bounding box center [499, 236] width 12 height 12
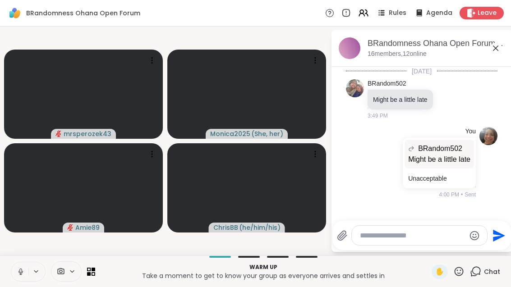
click at [500, 47] on icon at bounding box center [495, 48] width 11 height 11
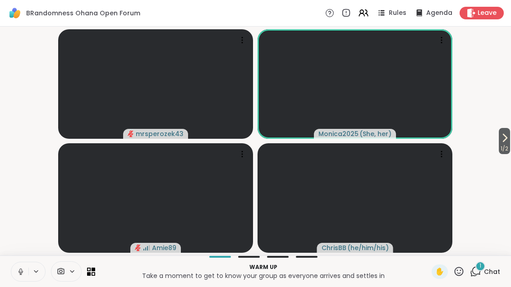
click at [481, 267] on span "1" at bounding box center [480, 266] width 2 height 8
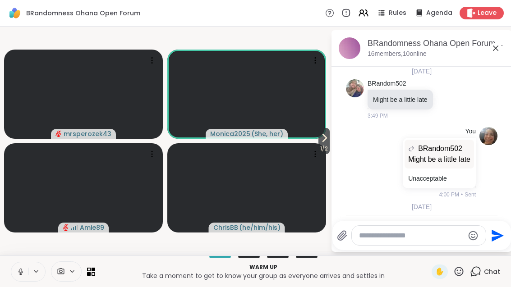
scroll to position [64, 0]
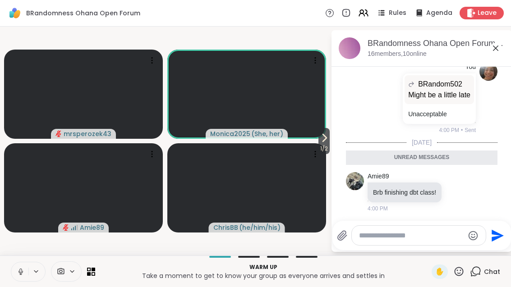
click at [491, 50] on icon at bounding box center [495, 48] width 11 height 11
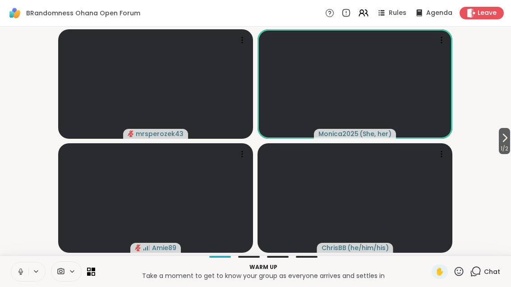
click at [473, 271] on icon at bounding box center [476, 271] width 9 height 8
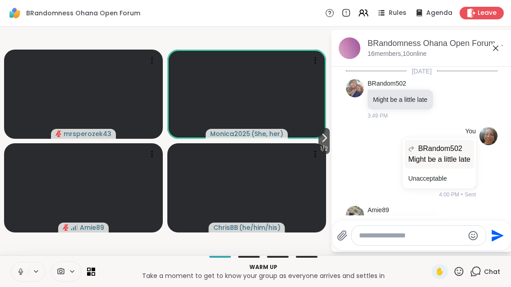
scroll to position [34, 0]
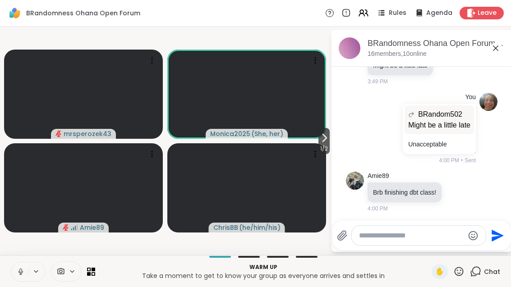
click at [458, 193] on icon at bounding box center [457, 191] width 8 height 9
click at [438, 177] on div "Select Reaction: Thumbs up" at bounding box center [437, 177] width 8 height 8
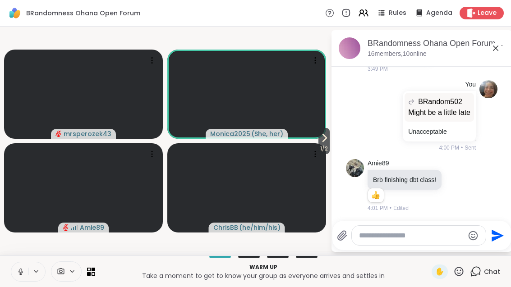
click at [500, 46] on icon at bounding box center [495, 48] width 11 height 11
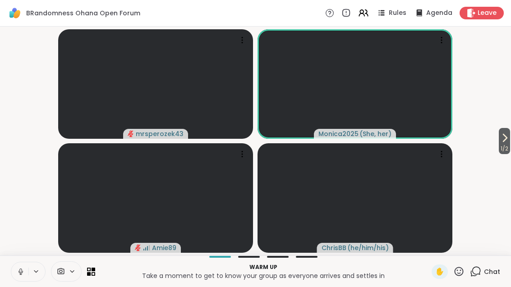
click at [503, 142] on icon at bounding box center [505, 137] width 4 height 7
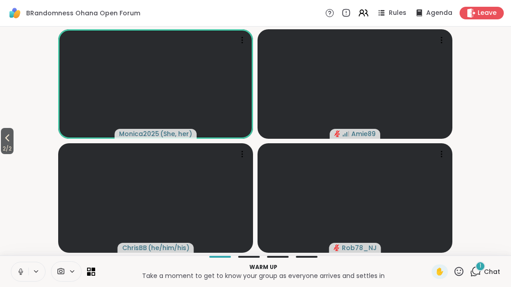
click at [483, 274] on div "1 Chat" at bounding box center [485, 272] width 30 height 14
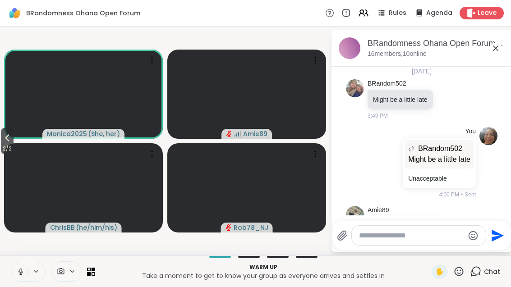
scroll to position [125, 0]
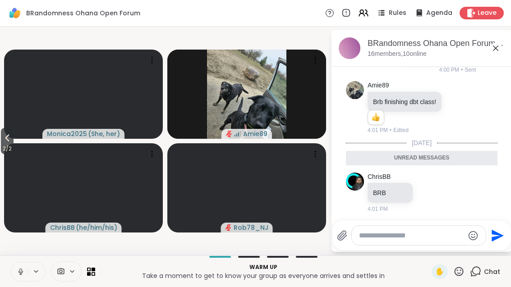
click at [504, 44] on div "BRandomness Ohana Open Forum, [DATE]" at bounding box center [435, 43] width 137 height 11
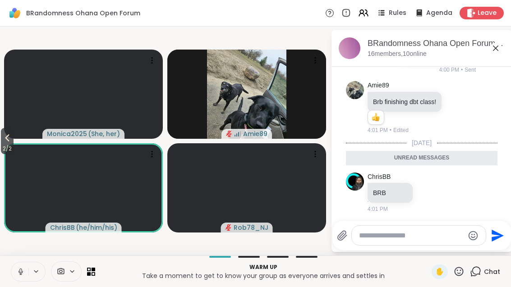
click at [494, 46] on icon at bounding box center [495, 48] width 5 height 5
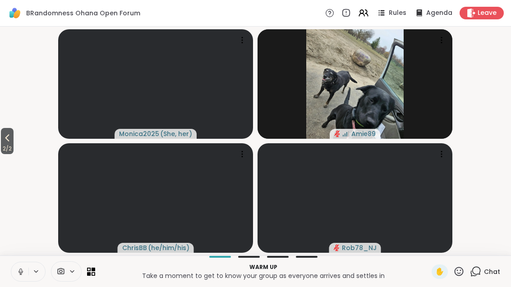
click at [2, 141] on button "2 / 2" at bounding box center [7, 141] width 13 height 26
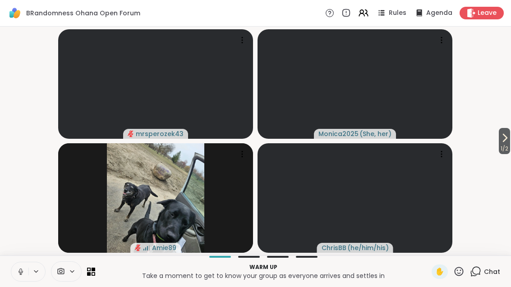
click at [502, 139] on icon at bounding box center [504, 138] width 11 height 11
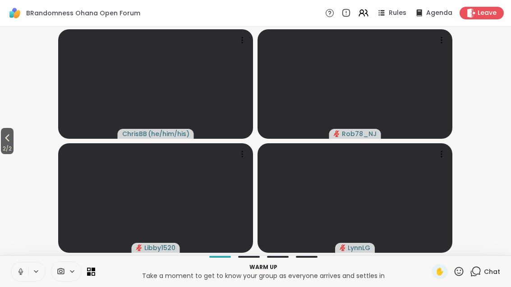
click at [29, 268] on button at bounding box center [36, 272] width 17 height 8
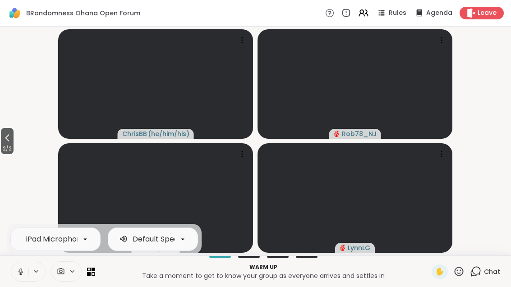
click at [23, 263] on button at bounding box center [19, 271] width 17 height 19
click at [492, 278] on div "Chat" at bounding box center [485, 272] width 30 height 14
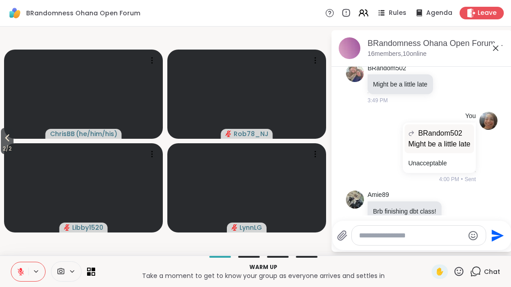
scroll to position [10, 0]
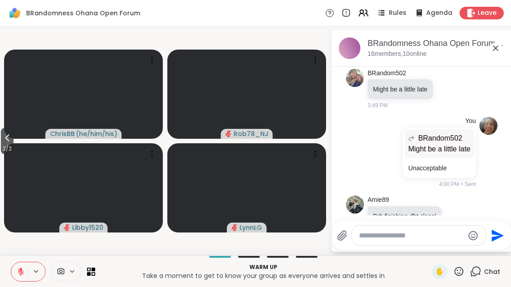
click at [500, 50] on icon at bounding box center [495, 48] width 11 height 11
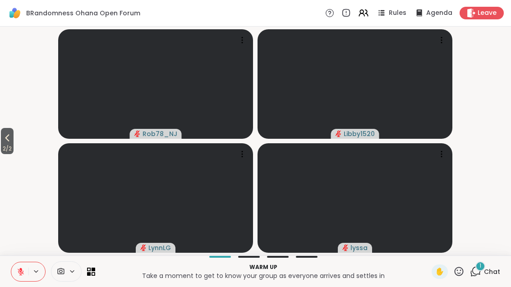
click at [479, 266] on div "1" at bounding box center [480, 267] width 10 height 10
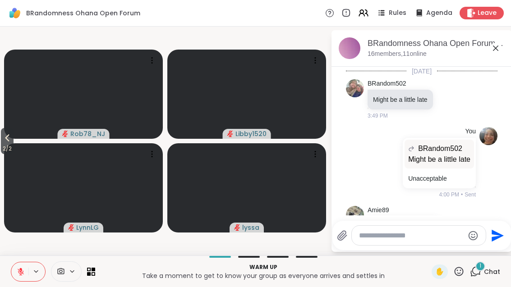
scroll to position [173, 0]
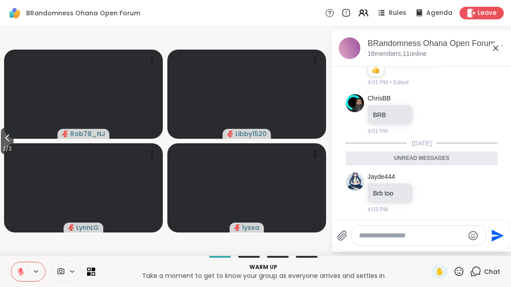
click at [496, 50] on icon at bounding box center [495, 48] width 11 height 11
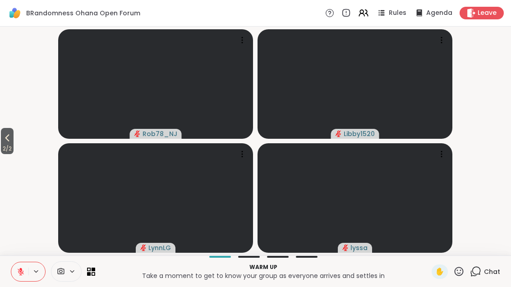
click at [6, 145] on span "2 / 2" at bounding box center [7, 148] width 13 height 11
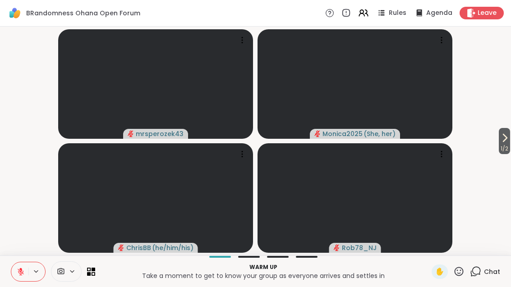
click at [502, 144] on span "1 / 2" at bounding box center [504, 148] width 11 height 11
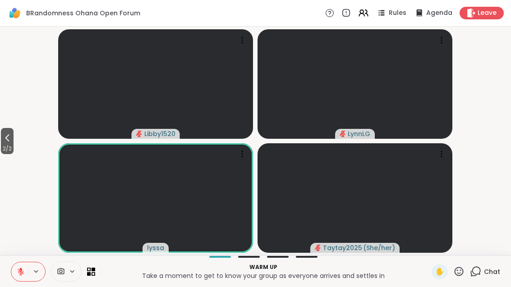
click at [18, 277] on button at bounding box center [19, 271] width 17 height 19
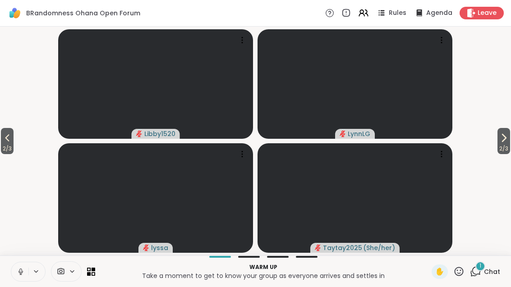
click at [478, 271] on div "1" at bounding box center [480, 267] width 10 height 10
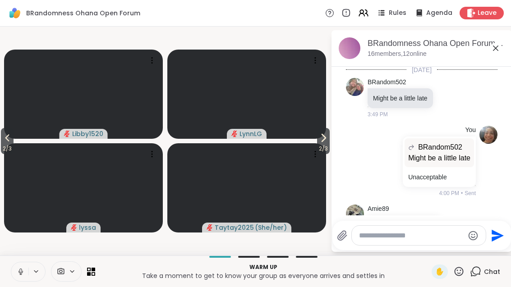
scroll to position [0, 0]
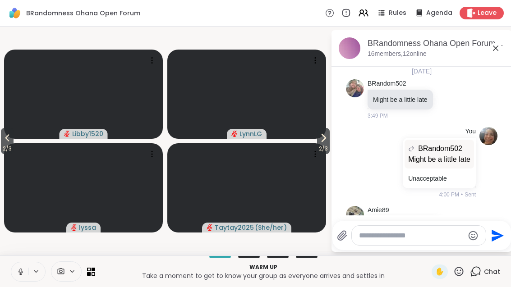
click at [499, 51] on icon at bounding box center [495, 48] width 11 height 11
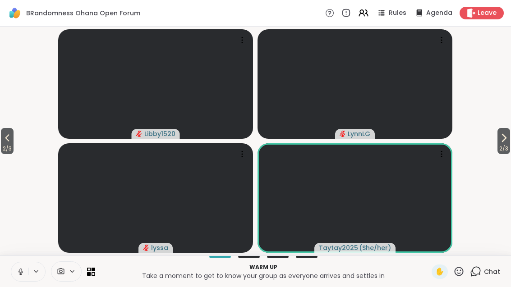
click at [497, 142] on button "2 / 3" at bounding box center [503, 141] width 13 height 26
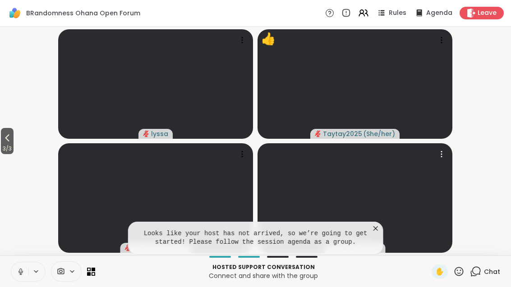
click at [372, 222] on video at bounding box center [354, 198] width 195 height 110
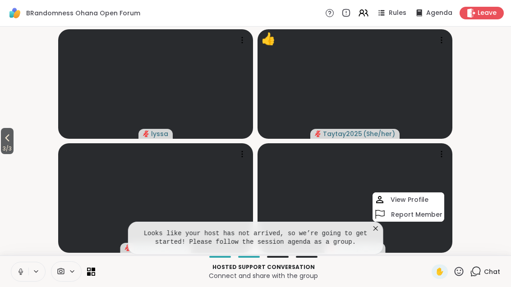
click at [378, 233] on icon at bounding box center [375, 228] width 9 height 9
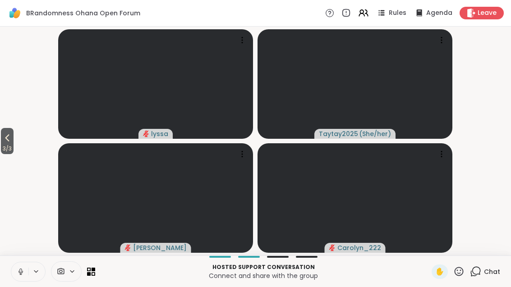
click at [1, 143] on button "3 / 3" at bounding box center [7, 141] width 13 height 26
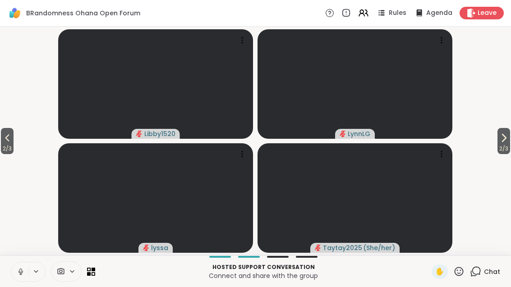
click at [14, 139] on button "2 / 3" at bounding box center [7, 141] width 13 height 26
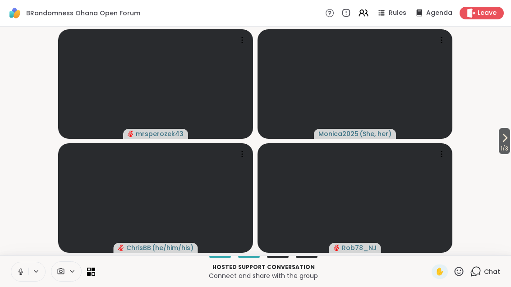
click at [509, 134] on button "1 / 3" at bounding box center [504, 141] width 11 height 26
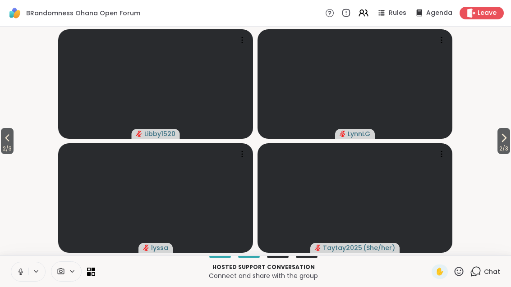
click at [498, 135] on icon at bounding box center [503, 138] width 11 height 11
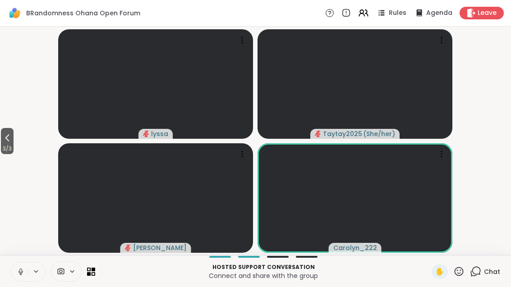
click at [5, 140] on icon at bounding box center [7, 138] width 11 height 11
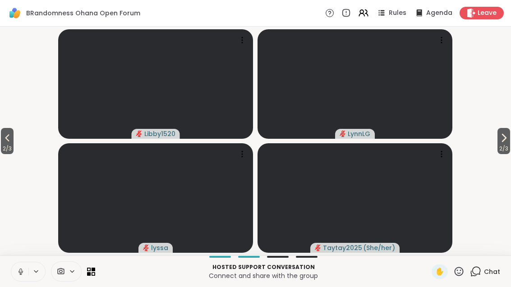
click at [2, 139] on button "2 / 3" at bounding box center [7, 141] width 13 height 26
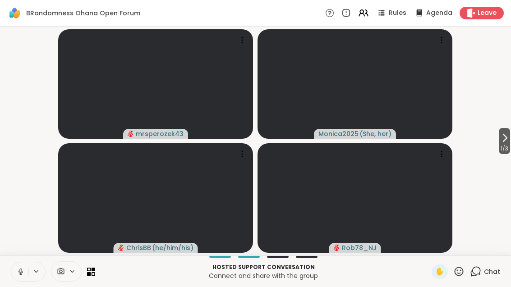
click at [510, 147] on span "1 / 3" at bounding box center [504, 148] width 11 height 11
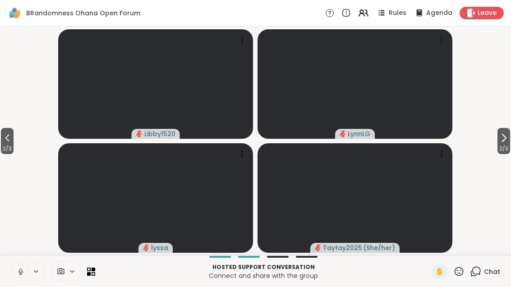
click at [510, 143] on button "2 / 3" at bounding box center [503, 141] width 13 height 26
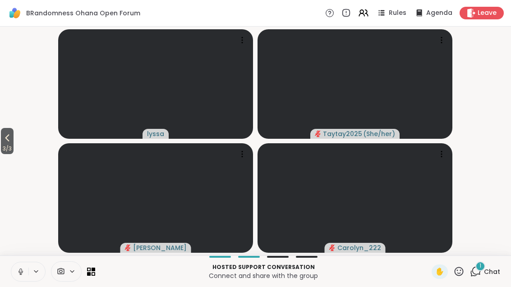
click at [480, 275] on icon at bounding box center [475, 271] width 11 height 11
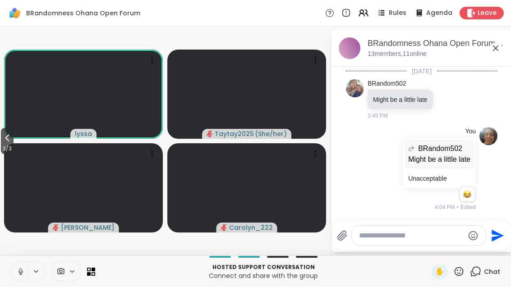
scroll to position [350, 0]
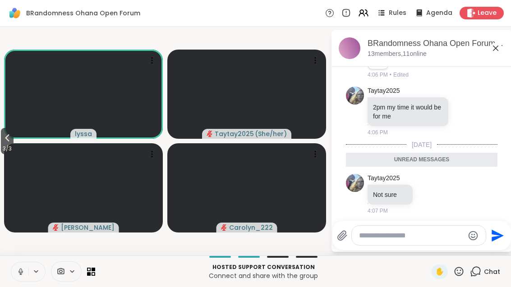
click at [494, 52] on icon at bounding box center [495, 48] width 11 height 11
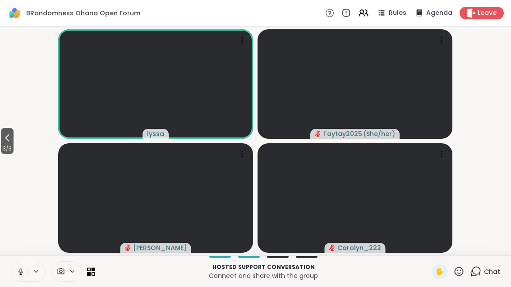
click at [3, 146] on span "3 / 3" at bounding box center [7, 148] width 13 height 11
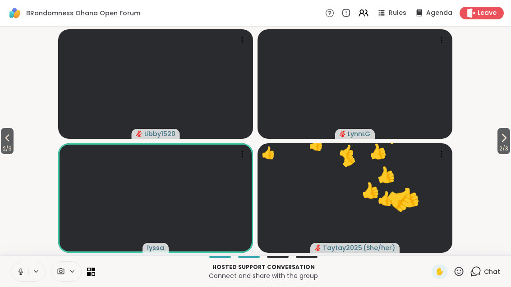
click at [7, 139] on icon at bounding box center [7, 138] width 11 height 11
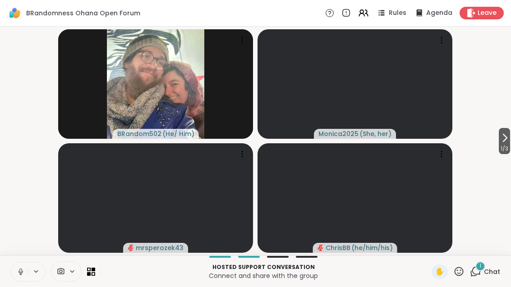
click at [509, 145] on span "1 / 3" at bounding box center [504, 148] width 11 height 11
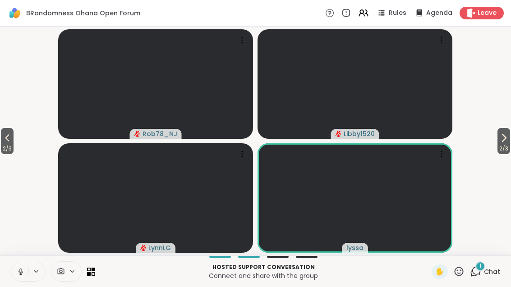
click at [505, 141] on icon at bounding box center [503, 138] width 11 height 11
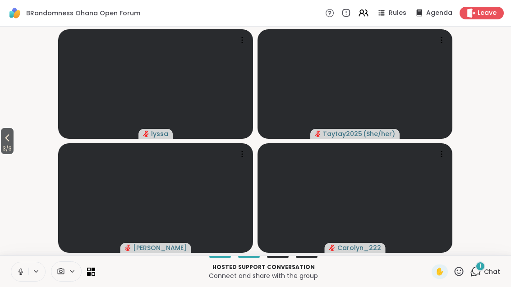
click at [488, 267] on span "Chat" at bounding box center [492, 271] width 16 height 9
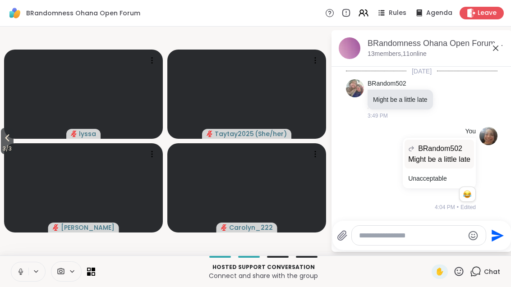
scroll to position [407, 0]
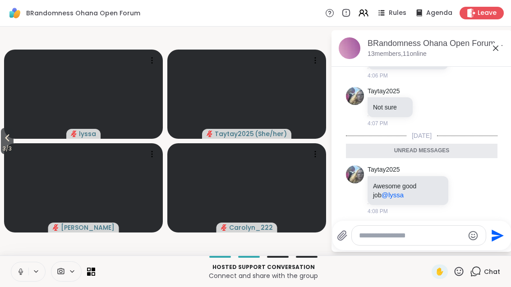
click at [464, 187] on icon at bounding box center [464, 189] width 8 height 9
click at [391, 171] on span "Select Reaction: Heart" at bounding box center [392, 175] width 8 height 9
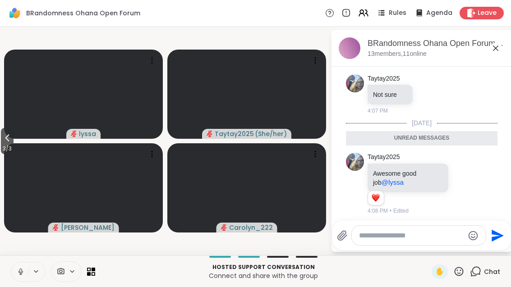
click at [496, 49] on icon at bounding box center [495, 48] width 11 height 11
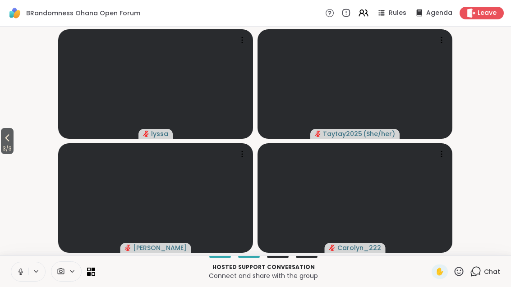
click at [6, 147] on span "3 / 3" at bounding box center [7, 148] width 13 height 11
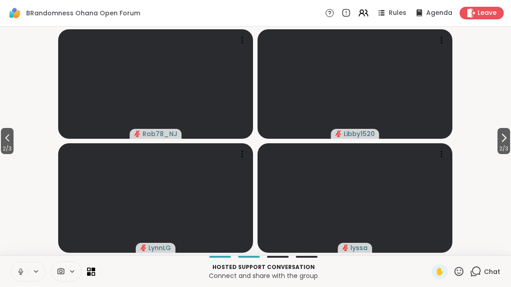
click at [7, 139] on icon at bounding box center [7, 138] width 11 height 11
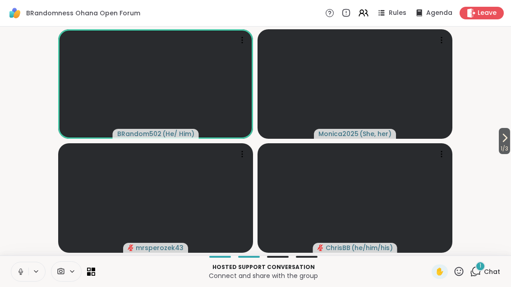
click at [90, 275] on icon at bounding box center [89, 274] width 4 height 4
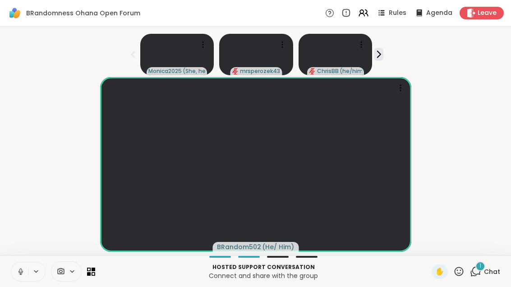
click at [489, 265] on div "1 Chat" at bounding box center [485, 272] width 30 height 14
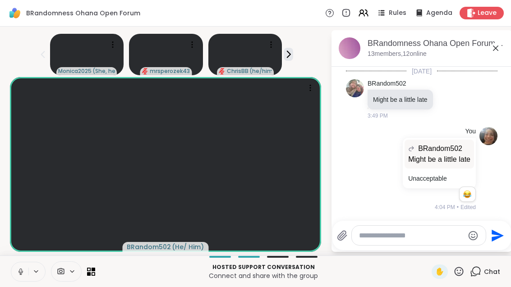
scroll to position [468, 0]
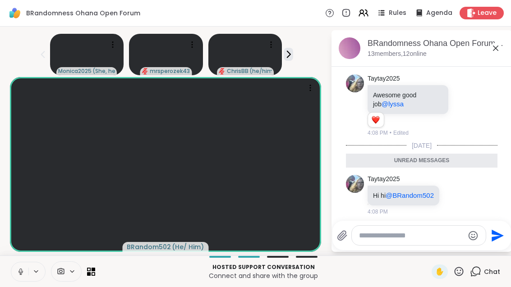
click at [497, 48] on div "BRandomness Ohana Open Forum, [DATE]" at bounding box center [435, 43] width 137 height 11
click at [500, 50] on div "BRandomness Ohana Open Forum, [DATE] members, 12 online" at bounding box center [435, 48] width 137 height 20
click at [501, 48] on icon at bounding box center [495, 48] width 11 height 11
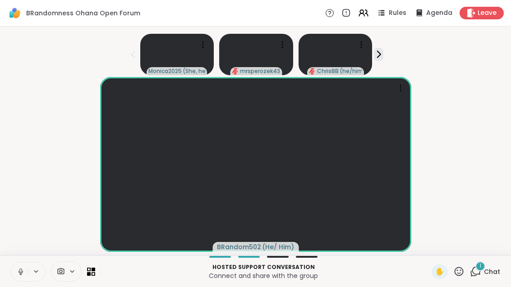
click at [485, 264] on div "1" at bounding box center [480, 267] width 10 height 10
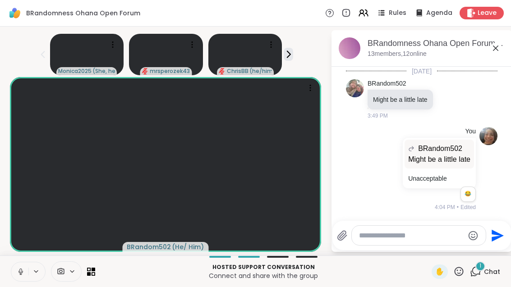
scroll to position [537, 0]
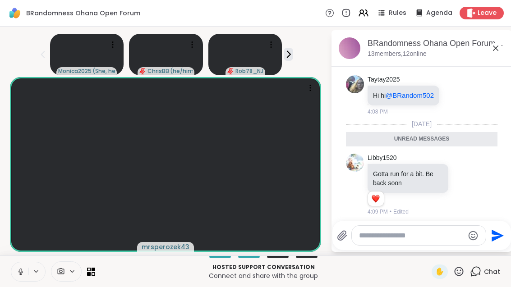
click at [505, 38] on div "BRandomness Ohana Open Forum, [DATE]" at bounding box center [435, 43] width 137 height 11
click at [501, 52] on icon at bounding box center [495, 48] width 11 height 11
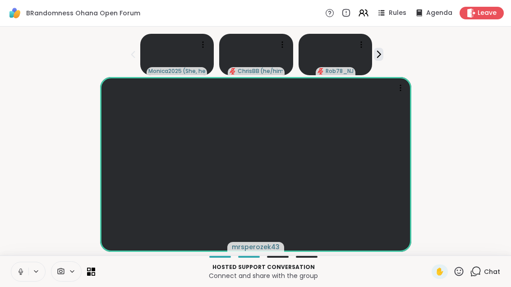
click at [98, 266] on div "Hosted support conversation Connect and share with the group ✋ Chat" at bounding box center [255, 272] width 511 height 32
click at [94, 274] on icon at bounding box center [91, 272] width 8 height 8
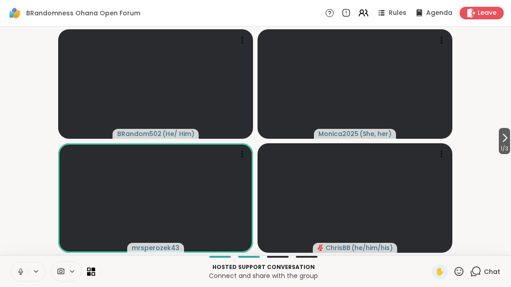
click at [507, 137] on icon at bounding box center [504, 138] width 11 height 11
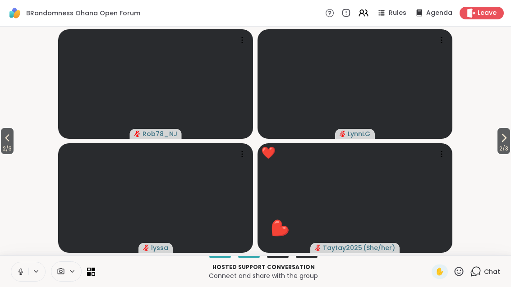
click at [507, 142] on icon at bounding box center [503, 138] width 11 height 11
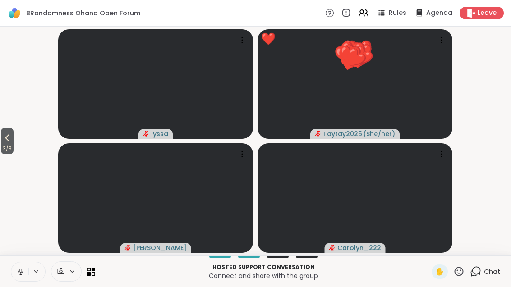
click at [507, 142] on div "3 / 3 lyssa ❤️ Taytay2025 ( She/her ) ❤️ ❤️ ❤️ ❤️ ❤️ ❤️ ❤️ ❤️ ❤️ ❤️ ❤️ ❤️ ❤️ ❤️…" at bounding box center [255, 141] width 511 height 229
click at [92, 275] on icon at bounding box center [94, 274] width 4 height 4
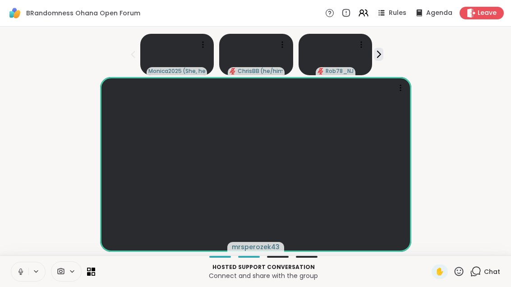
click at [369, 10] on icon at bounding box center [363, 13] width 11 height 11
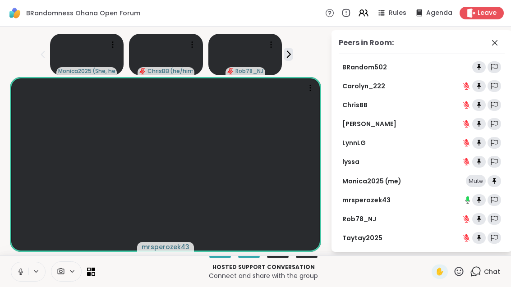
click at [501, 183] on div at bounding box center [494, 181] width 14 height 12
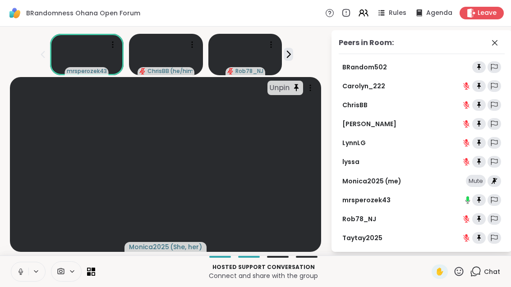
click at [486, 178] on div "Mute" at bounding box center [476, 181] width 20 height 13
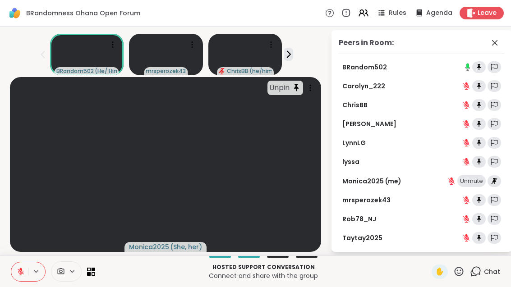
click at [22, 277] on button at bounding box center [19, 271] width 17 height 19
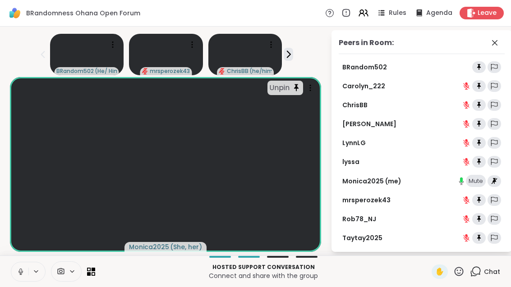
click at [301, 90] on icon at bounding box center [296, 88] width 10 height 10
click at [21, 279] on button at bounding box center [19, 271] width 17 height 19
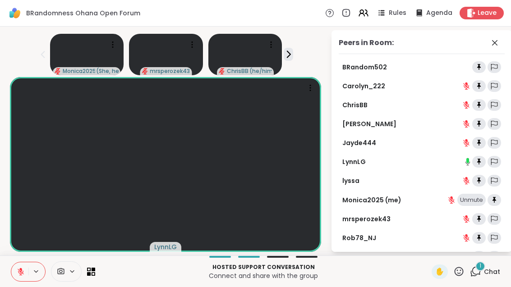
click at [481, 267] on span "1" at bounding box center [480, 266] width 2 height 8
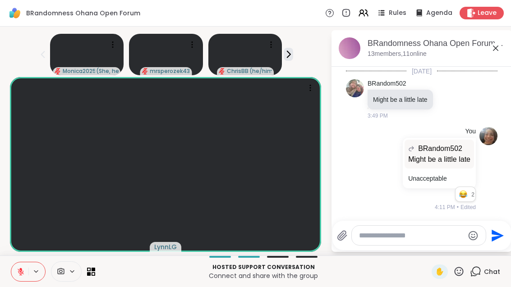
scroll to position [744, 0]
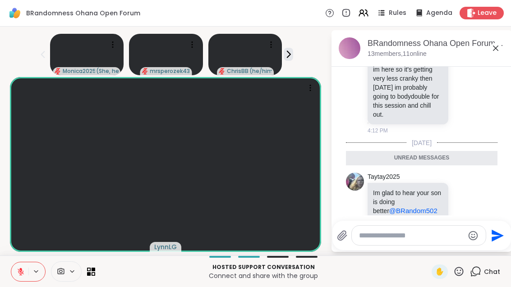
click at [501, 50] on icon at bounding box center [495, 48] width 11 height 11
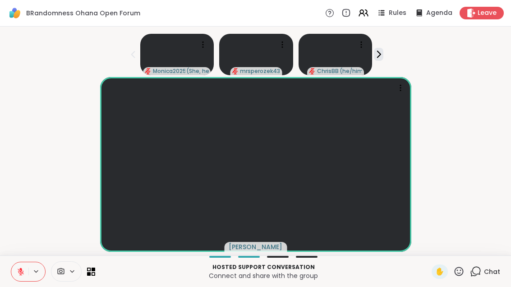
click at [16, 267] on button at bounding box center [19, 271] width 17 height 19
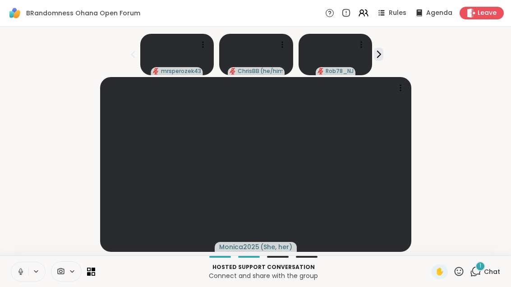
click at [485, 276] on span "Chat" at bounding box center [492, 271] width 16 height 9
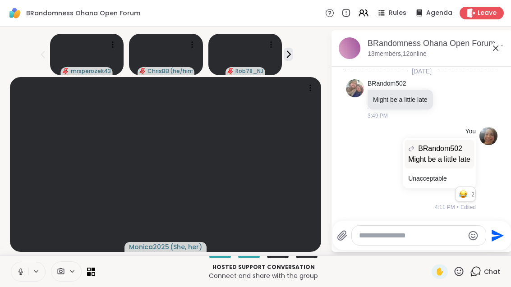
scroll to position [801, 0]
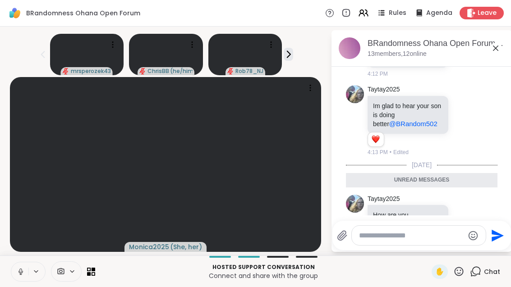
click at [502, 46] on div "BRandomness Ohana Open Forum, [DATE]" at bounding box center [435, 43] width 137 height 11
click at [496, 50] on div "BRandomness Ohana Open Forum, [DATE] members, 12 online" at bounding box center [435, 48] width 137 height 20
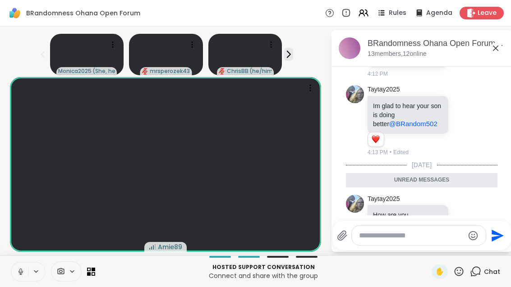
click at [501, 49] on icon at bounding box center [495, 48] width 11 height 11
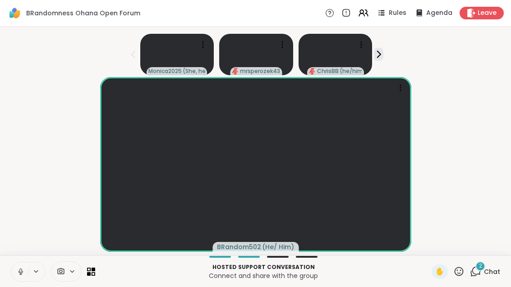
click at [484, 270] on div "2" at bounding box center [480, 267] width 10 height 10
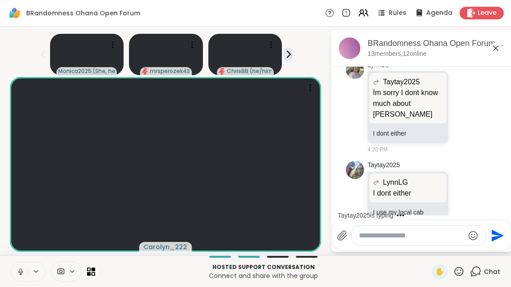
scroll to position [1762, 0]
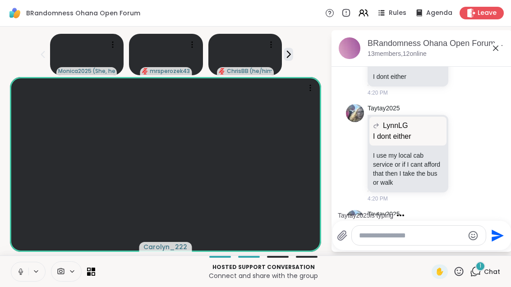
click at [13, 275] on button at bounding box center [19, 271] width 17 height 19
click at [464, 277] on icon at bounding box center [458, 271] width 11 height 11
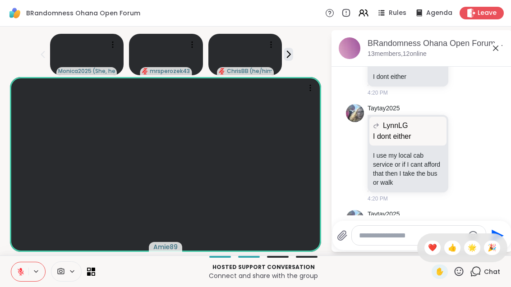
click at [432, 248] on span "❤️" at bounding box center [432, 248] width 9 height 11
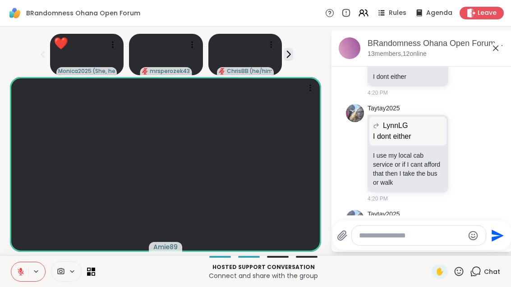
click at [27, 276] on button at bounding box center [19, 271] width 17 height 19
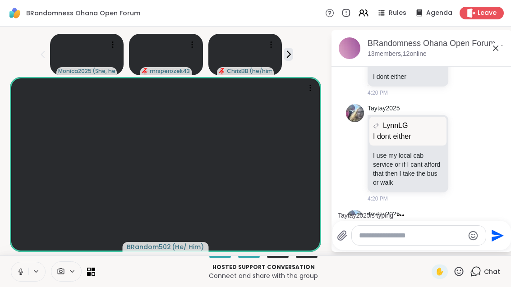
click at [18, 268] on icon at bounding box center [21, 272] width 8 height 8
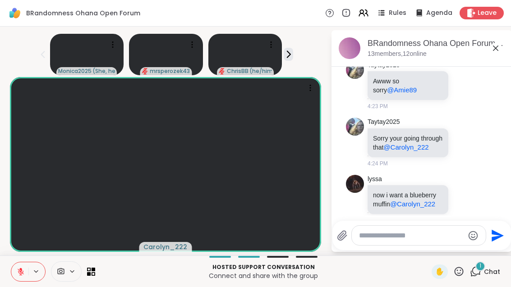
scroll to position [2041, 0]
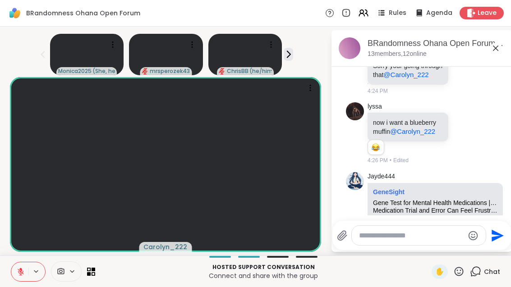
click at [464, 275] on icon at bounding box center [458, 271] width 11 height 11
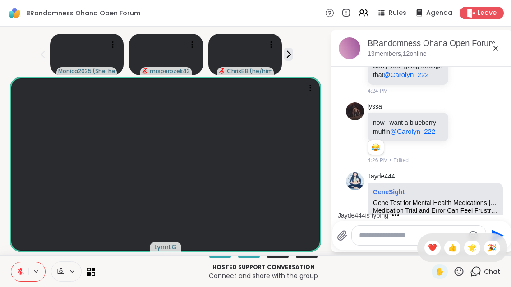
click at [430, 243] on span "❤️" at bounding box center [432, 248] width 9 height 11
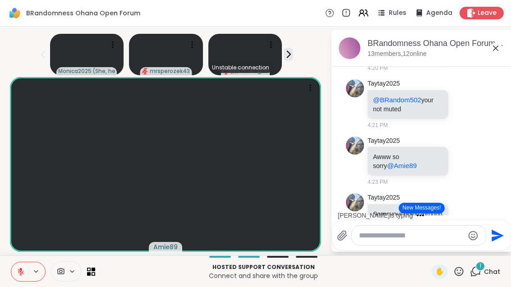
scroll to position [1892, 0]
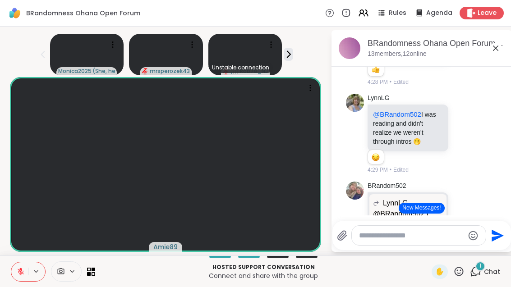
click at [440, 203] on button "New Messages!" at bounding box center [422, 208] width 46 height 11
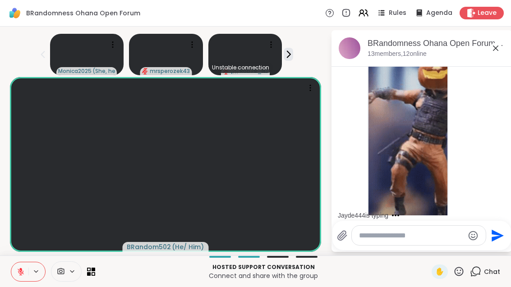
scroll to position [2907, 0]
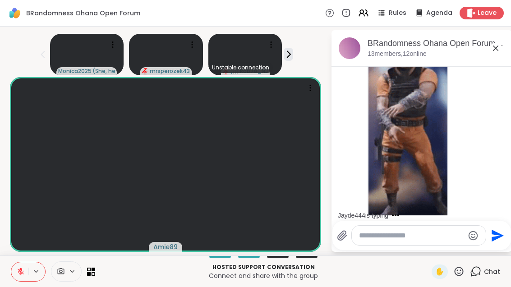
click at [476, 279] on div "Chat" at bounding box center [485, 272] width 30 height 14
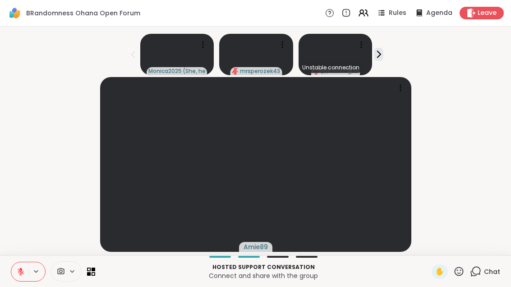
click at [488, 276] on span "Chat" at bounding box center [492, 271] width 16 height 9
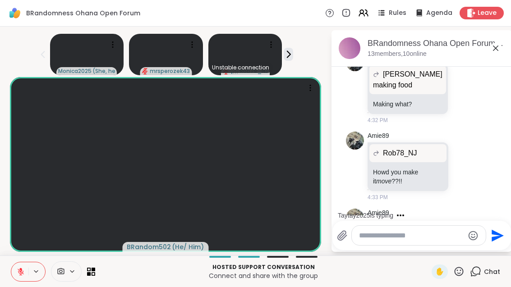
scroll to position [3337, 0]
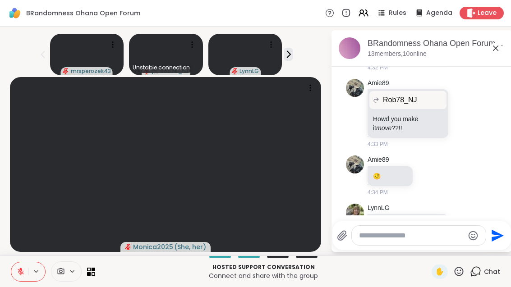
click at [95, 271] on icon at bounding box center [91, 272] width 8 height 8
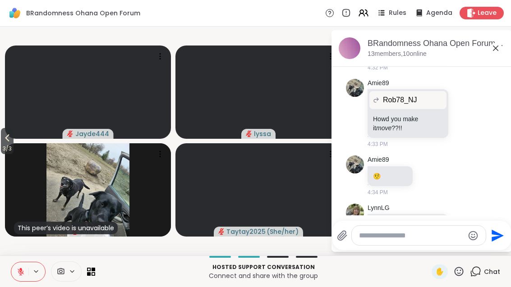
scroll to position [0, 0]
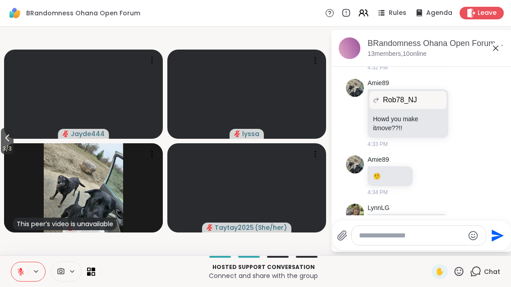
click at [370, 7] on div "Rules Agenda Leave" at bounding box center [414, 13] width 179 height 13
click at [363, 17] on icon at bounding box center [363, 13] width 11 height 11
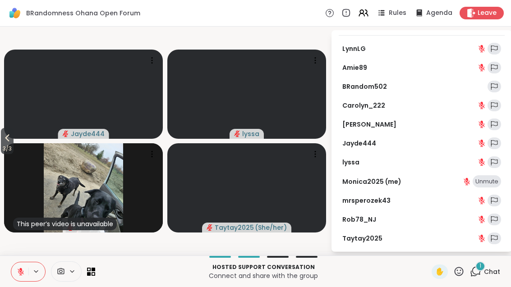
scroll to position [18, 0]
click at [479, 275] on icon at bounding box center [475, 271] width 11 height 11
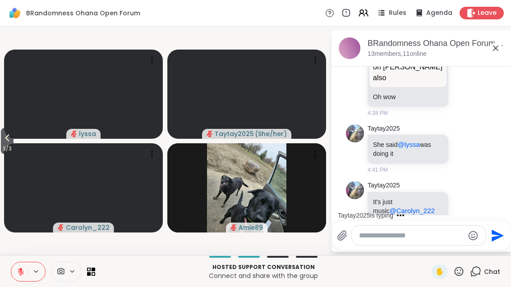
scroll to position [3990, 0]
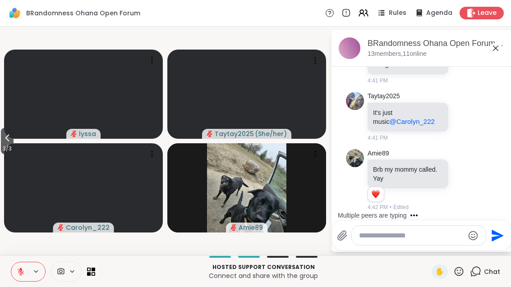
click at [14, 138] on button "3 / 3" at bounding box center [7, 141] width 13 height 26
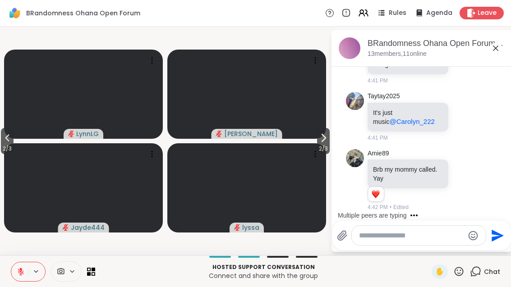
click at [14, 144] on span "2 / 3" at bounding box center [7, 148] width 13 height 11
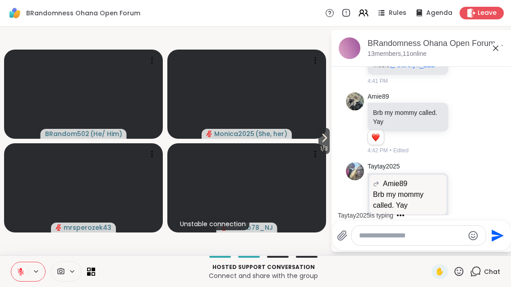
scroll to position [4140, 0]
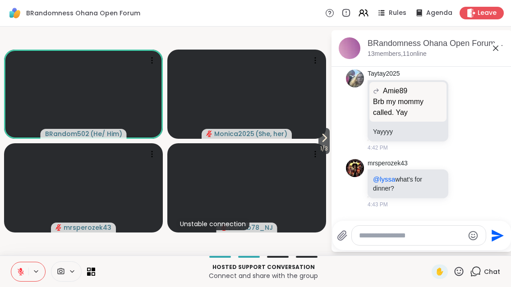
click at [20, 264] on button at bounding box center [19, 271] width 17 height 19
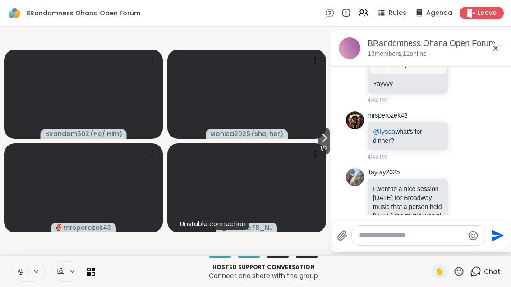
click at [13, 262] on button at bounding box center [19, 271] width 17 height 19
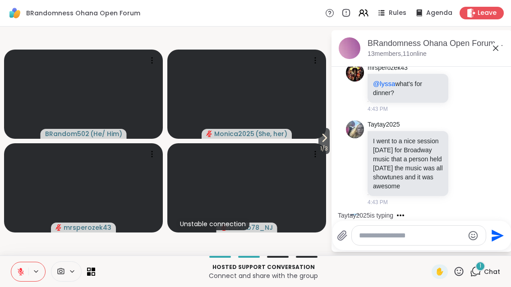
scroll to position [4292, 0]
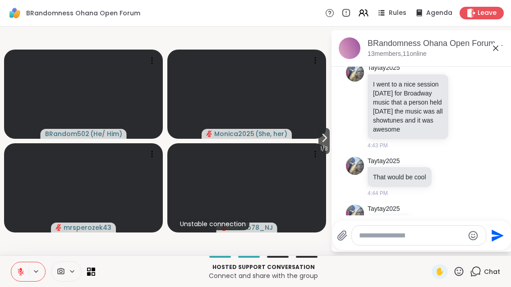
click at [325, 143] on span "1 / 3" at bounding box center [323, 148] width 11 height 11
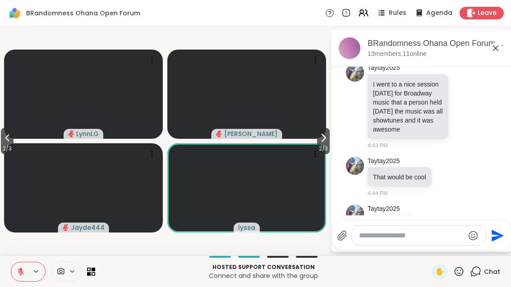
click at [319, 135] on icon at bounding box center [323, 138] width 11 height 11
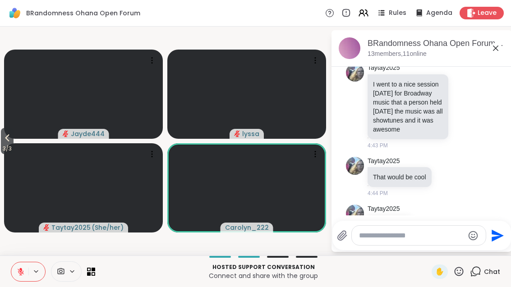
click at [3, 138] on icon at bounding box center [7, 138] width 11 height 11
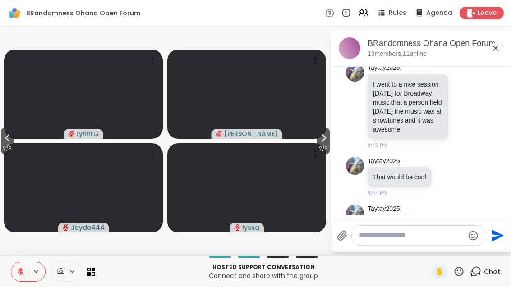
click at [4, 148] on span "2 / 3" at bounding box center [7, 148] width 13 height 11
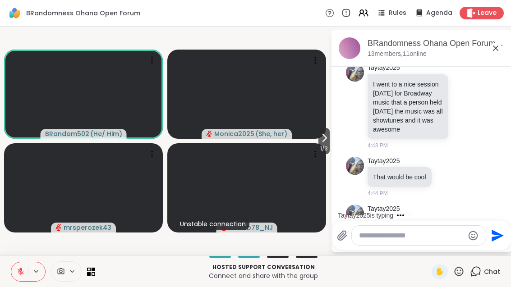
scroll to position [4349, 0]
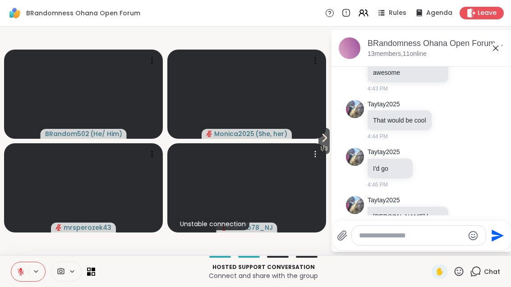
click at [314, 144] on video at bounding box center [246, 187] width 159 height 89
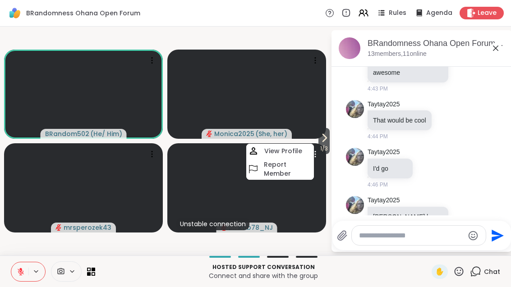
click at [319, 141] on icon at bounding box center [324, 138] width 11 height 11
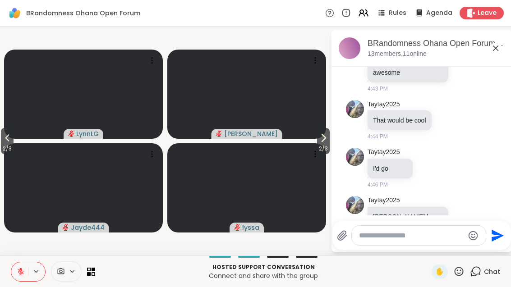
click at [322, 138] on icon at bounding box center [323, 138] width 11 height 11
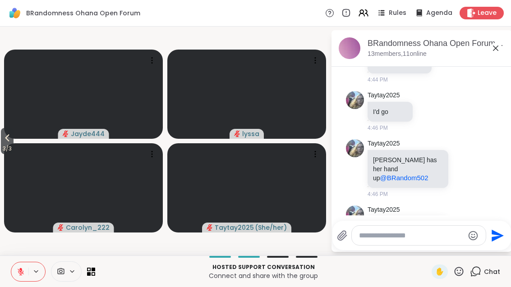
scroll to position [4418, 0]
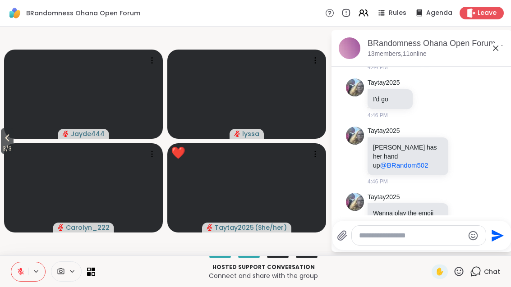
click at [467, 281] on icon at bounding box center [464, 285] width 8 height 9
click at [393, 267] on div "Select Reaction: Heart" at bounding box center [392, 271] width 8 height 8
click at [17, 133] on video at bounding box center [83, 94] width 159 height 89
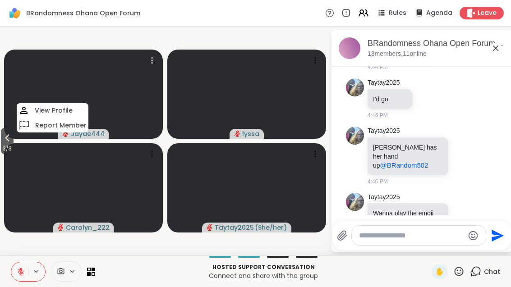
click at [6, 143] on span "3 / 3" at bounding box center [7, 148] width 13 height 11
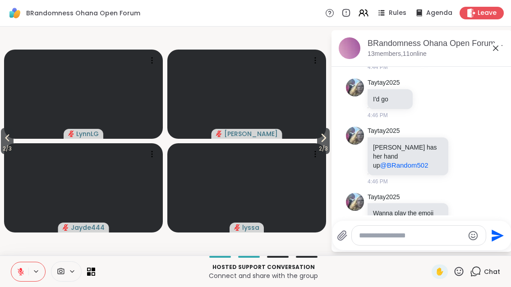
click at [3, 151] on span "2 / 3" at bounding box center [7, 148] width 13 height 11
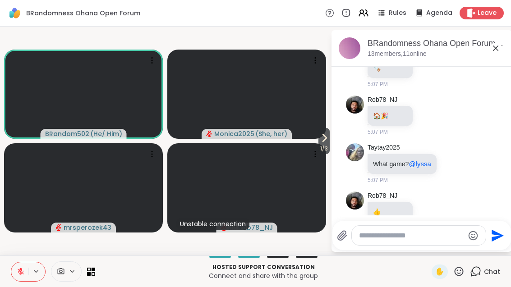
scroll to position [7704, 0]
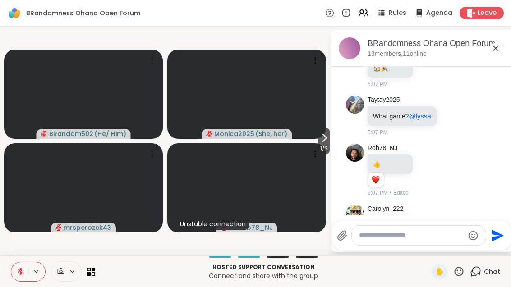
click at [23, 280] on button at bounding box center [19, 271] width 17 height 19
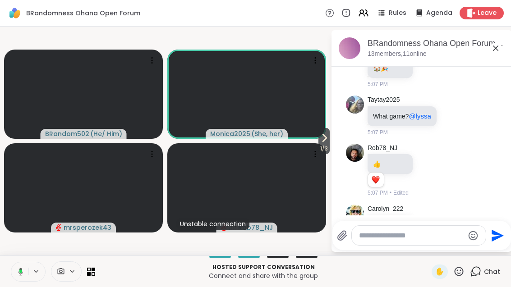
click at [15, 274] on icon at bounding box center [19, 272] width 8 height 8
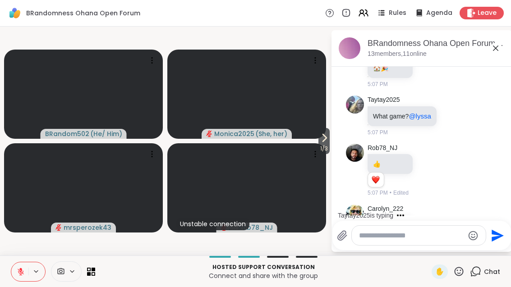
scroll to position [7752, 0]
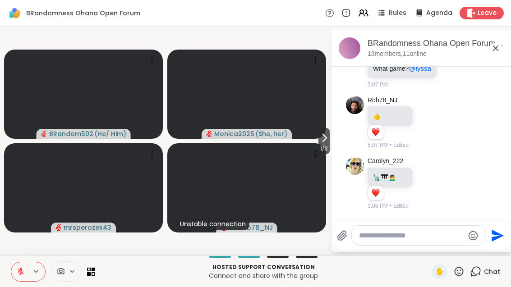
click at [17, 275] on icon at bounding box center [21, 272] width 8 height 8
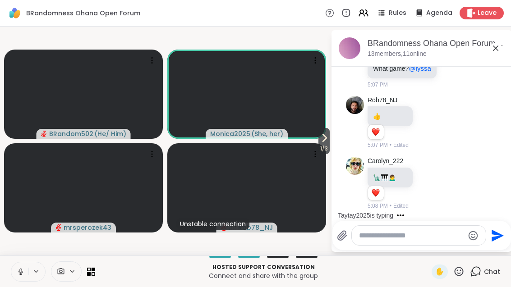
scroll to position [7800, 0]
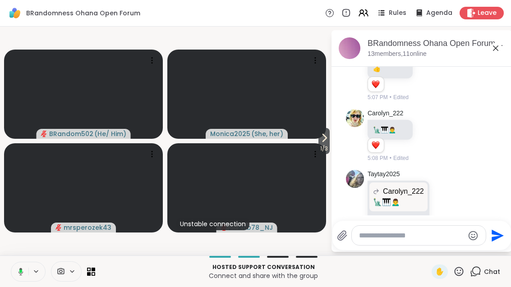
click at [16, 271] on icon at bounding box center [19, 272] width 8 height 8
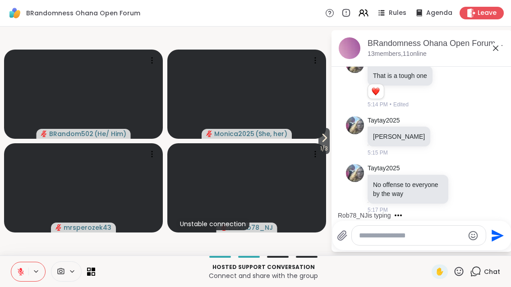
scroll to position [8510, 0]
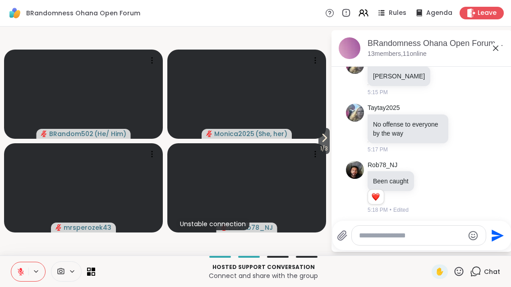
click at [26, 274] on button at bounding box center [19, 271] width 17 height 19
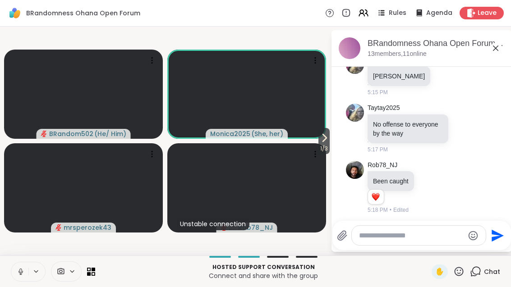
click at [18, 280] on button at bounding box center [19, 271] width 17 height 19
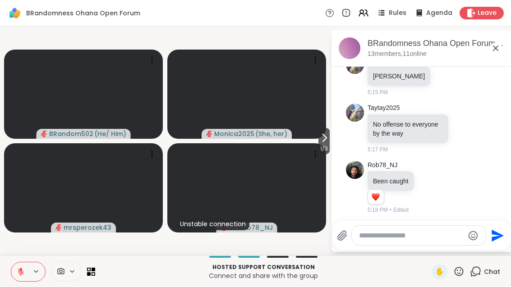
scroll to position [8523, 0]
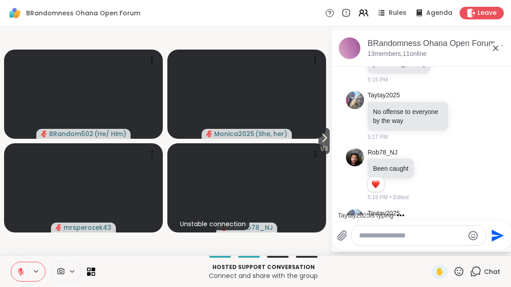
click at [18, 278] on button at bounding box center [19, 271] width 17 height 19
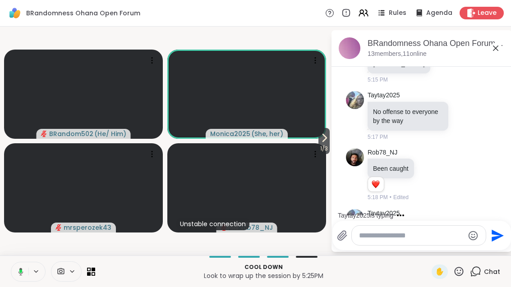
click at [19, 278] on button at bounding box center [19, 271] width 18 height 19
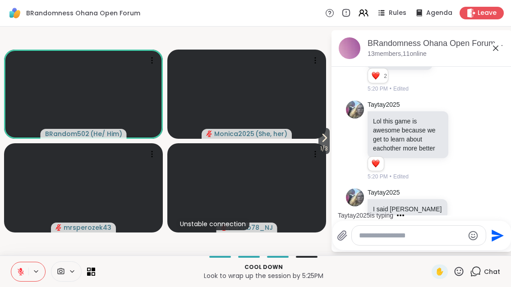
scroll to position [8929, 0]
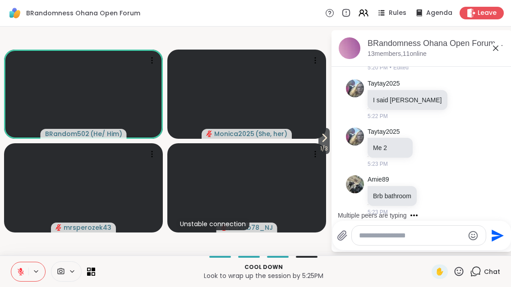
click at [14, 266] on button at bounding box center [19, 271] width 17 height 19
click at [16, 276] on button at bounding box center [19, 271] width 17 height 19
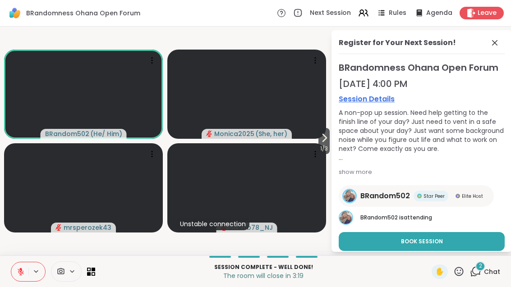
click at [500, 42] on span at bounding box center [495, 42] width 13 height 11
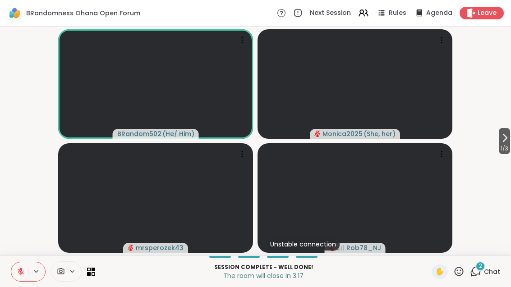
click at [491, 277] on div "2 Chat" at bounding box center [485, 272] width 30 height 14
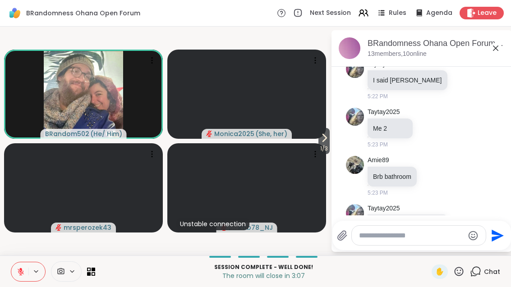
scroll to position [8947, 0]
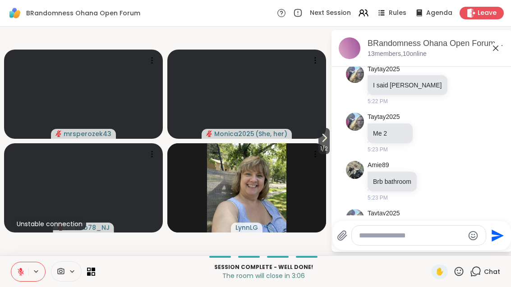
click at [494, 51] on icon at bounding box center [495, 48] width 11 height 11
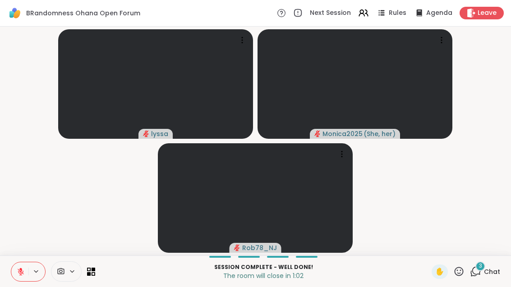
click at [484, 262] on div "3" at bounding box center [480, 267] width 10 height 10
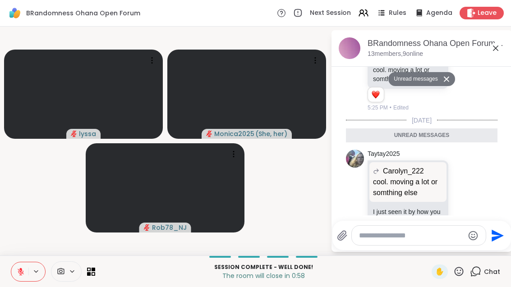
scroll to position [9433, 0]
click at [496, 49] on icon at bounding box center [495, 48] width 5 height 5
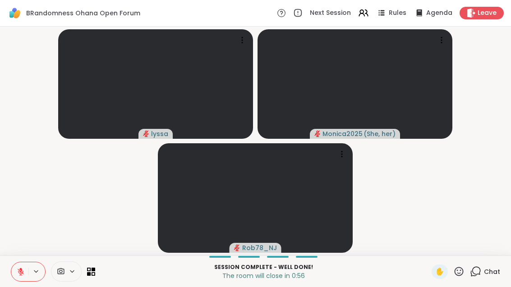
click at [19, 265] on button at bounding box center [19, 271] width 17 height 19
click at [15, 265] on button at bounding box center [19, 271] width 17 height 19
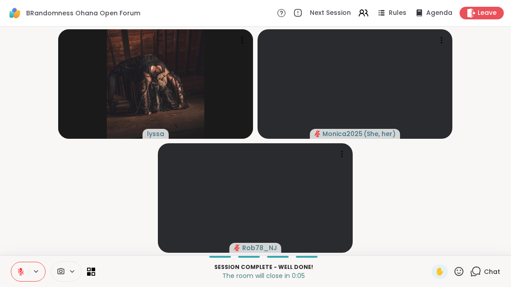
click at [478, 10] on span "Leave" at bounding box center [486, 13] width 19 height 9
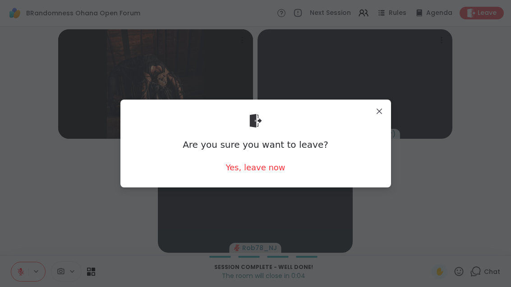
click at [276, 170] on div "Yes, leave now" at bounding box center [255, 167] width 60 height 11
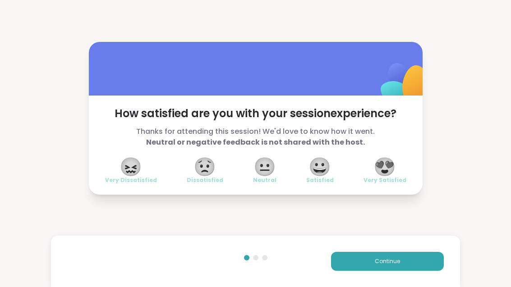
click at [320, 175] on span "😀" at bounding box center [319, 167] width 23 height 16
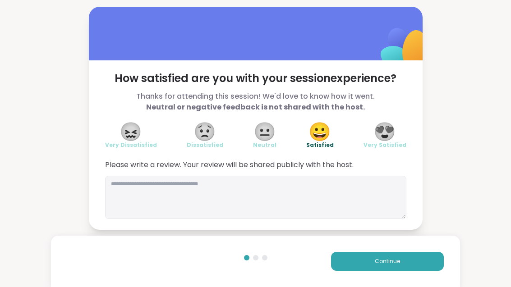
click at [381, 258] on span "Continue" at bounding box center [387, 261] width 25 height 8
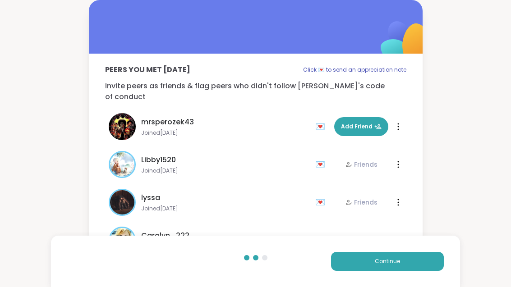
click at [381, 258] on span "Continue" at bounding box center [387, 261] width 25 height 8
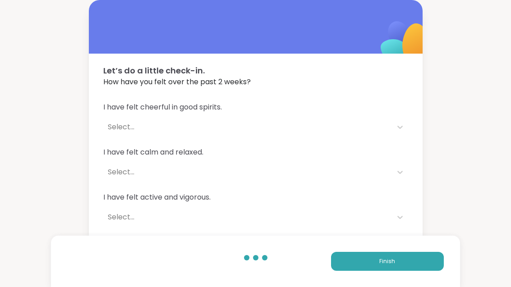
click at [394, 263] on span "Finish" at bounding box center [387, 261] width 16 height 8
